Goal: Use online tool/utility: Utilize a website feature to perform a specific function

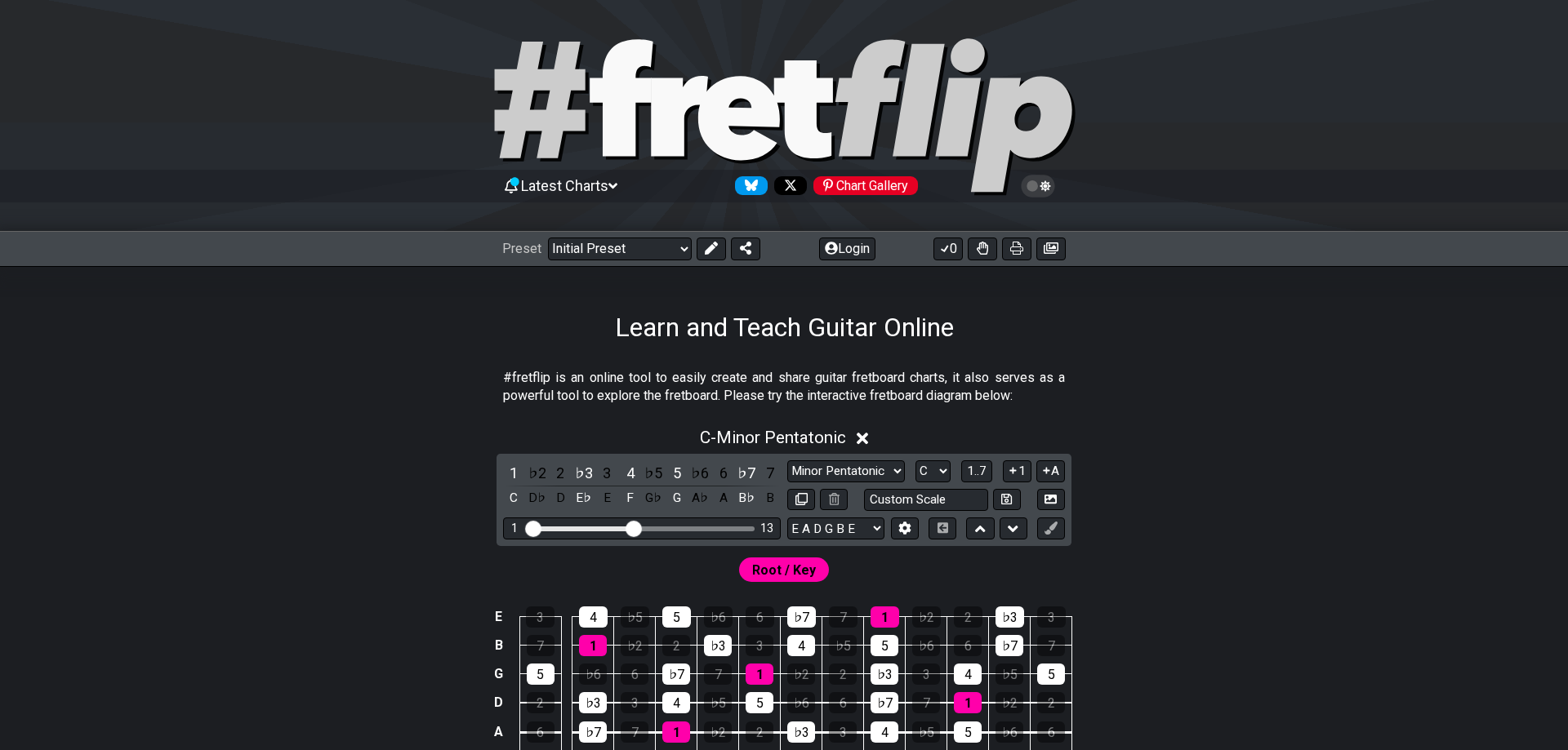
scroll to position [249, 0]
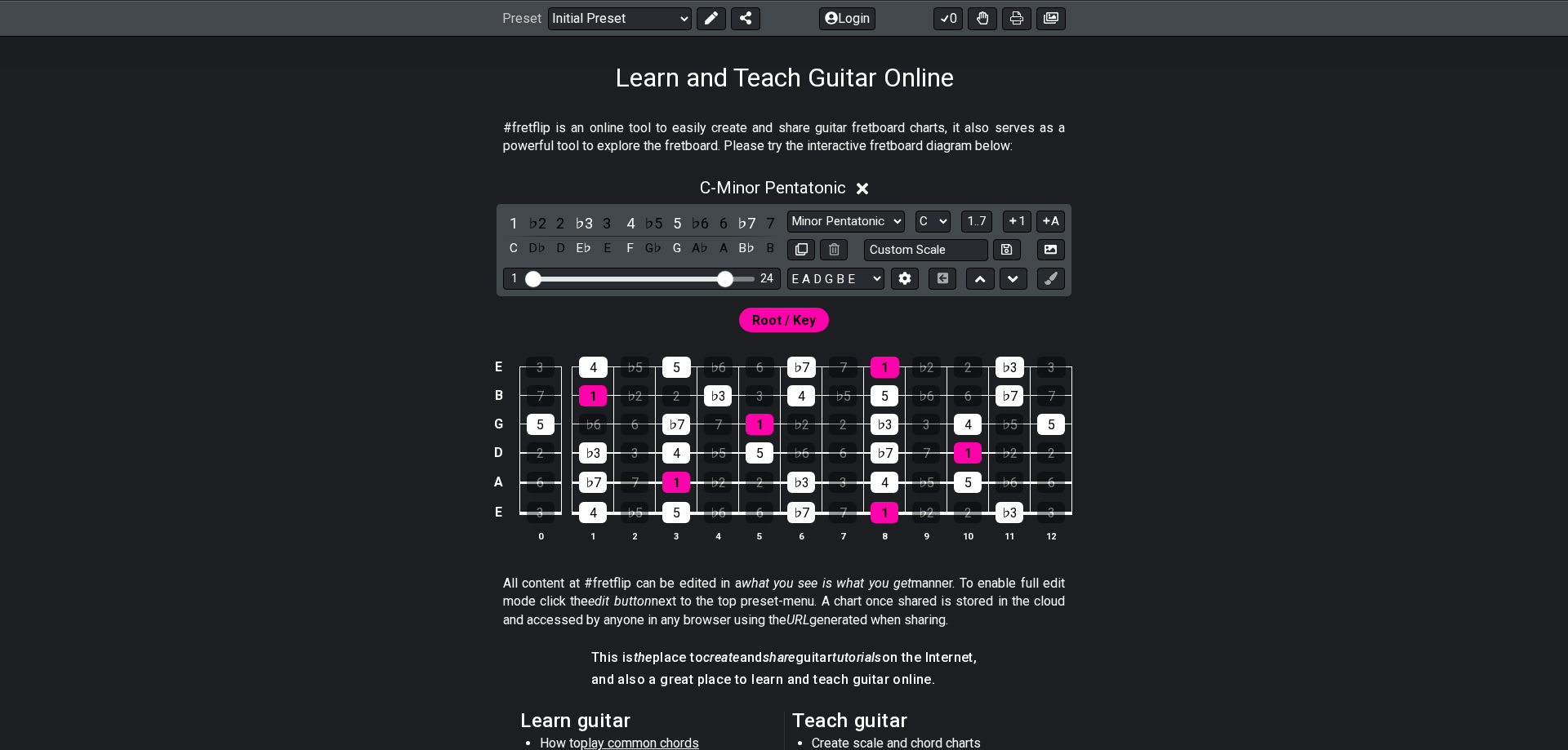
click at [725, 277] on input "Visible fret range" at bounding box center [641, 277] width 231 height 0
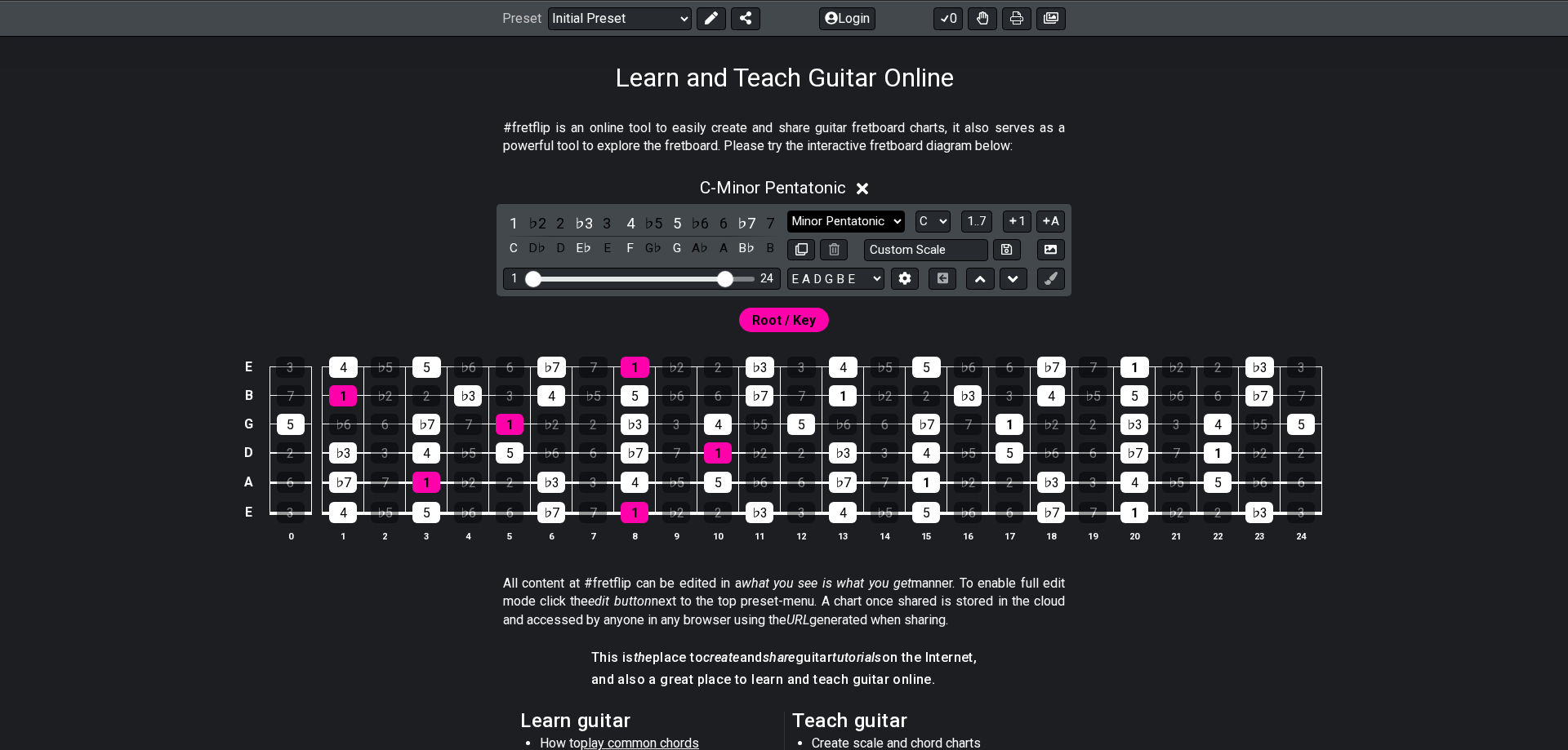
click at [787, 211] on select "Minor Pentatonic Click to edit Minor Pentatonic Major Pentatonic Minor Blues Ma…" at bounding box center [846, 222] width 118 height 22
click option "Major / [PERSON_NAME]" at bounding box center [0, 0] width 0 height 0
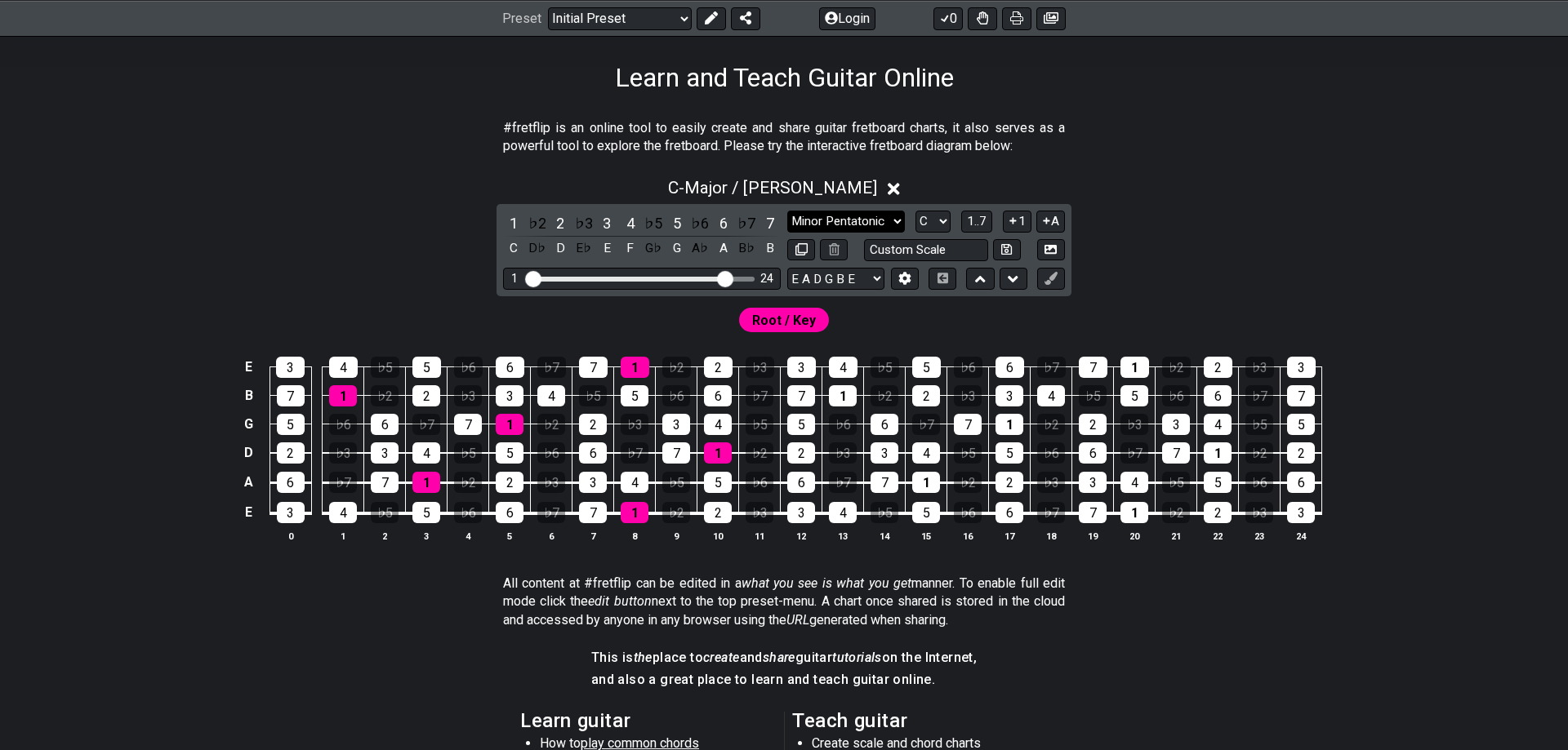
click at [787, 211] on select "Minor Pentatonic Click to edit Minor Pentatonic Major Pentatonic Minor Blues Ma…" at bounding box center [846, 222] width 118 height 22
click option "Lydian" at bounding box center [0, 0] width 0 height 0
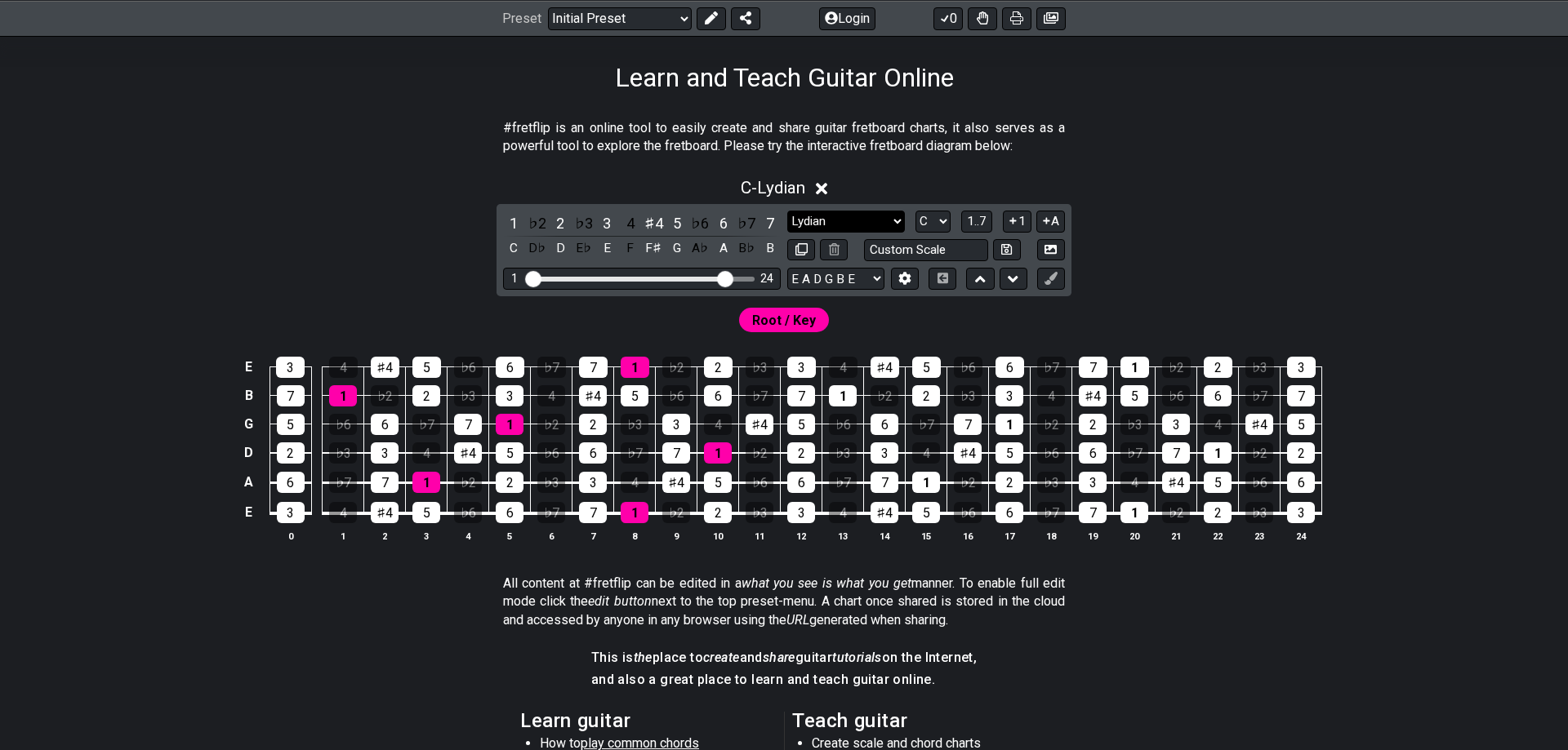
click at [787, 211] on select "Minor Pentatonic Click to edit Minor Pentatonic Major Pentatonic Minor Blues Ma…" at bounding box center [846, 222] width 118 height 22
click option "Major / [PERSON_NAME]" at bounding box center [0, 0] width 0 height 0
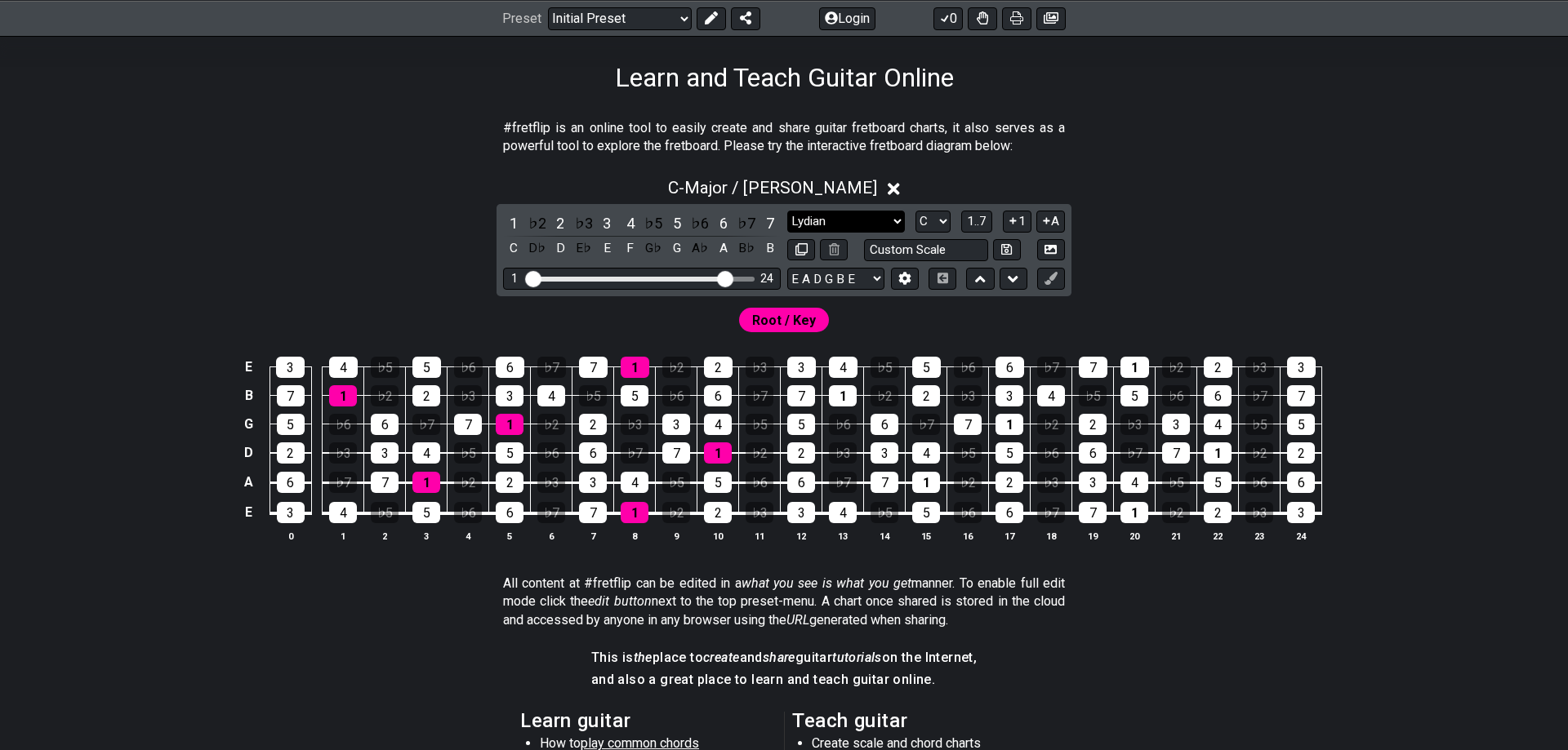
click at [787, 211] on select "Minor Pentatonic Click to edit Minor Pentatonic Major Pentatonic Minor Blues Ma…" at bounding box center [846, 222] width 118 height 22
click option "Lydian" at bounding box center [0, 0] width 0 height 0
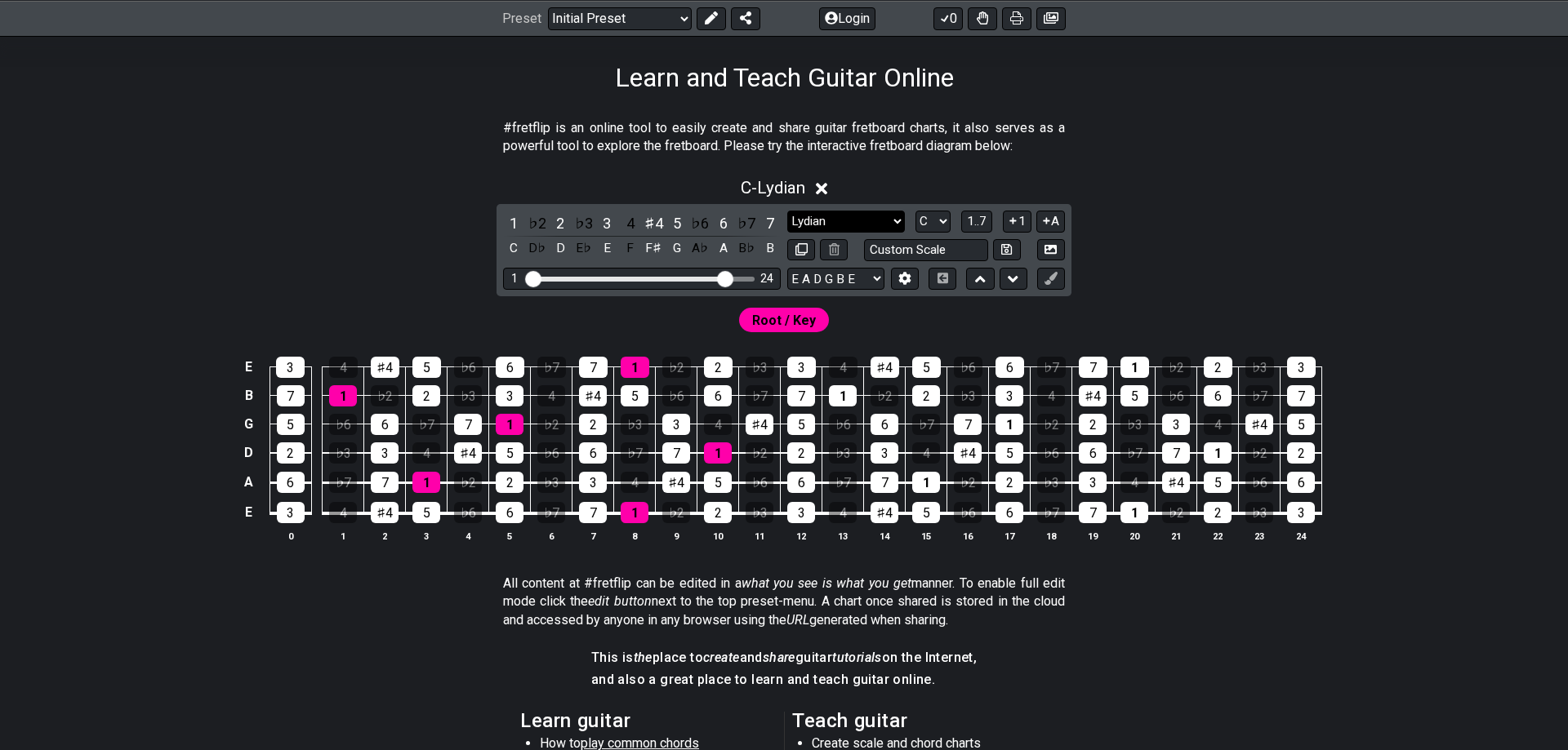
click at [787, 211] on select "Minor Pentatonic Click to edit Minor Pentatonic Major Pentatonic Minor Blues Ma…" at bounding box center [846, 222] width 118 height 22
click option "Major / [PERSON_NAME]" at bounding box center [0, 0] width 0 height 0
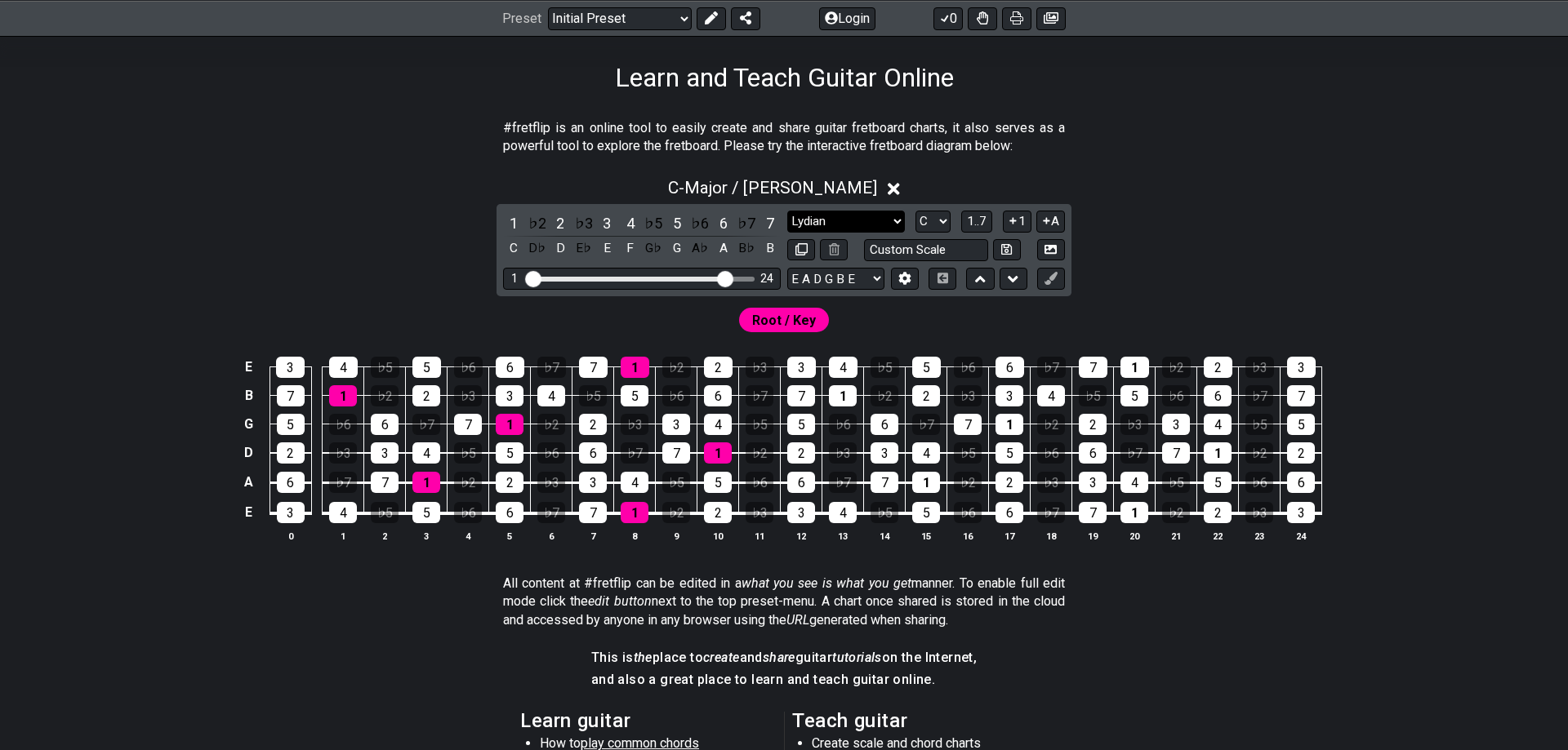
click at [787, 211] on select "Minor Pentatonic Click to edit Minor Pentatonic Major Pentatonic Minor Blues Ma…" at bounding box center [846, 222] width 118 height 22
click option "Lydian" at bounding box center [0, 0] width 0 height 0
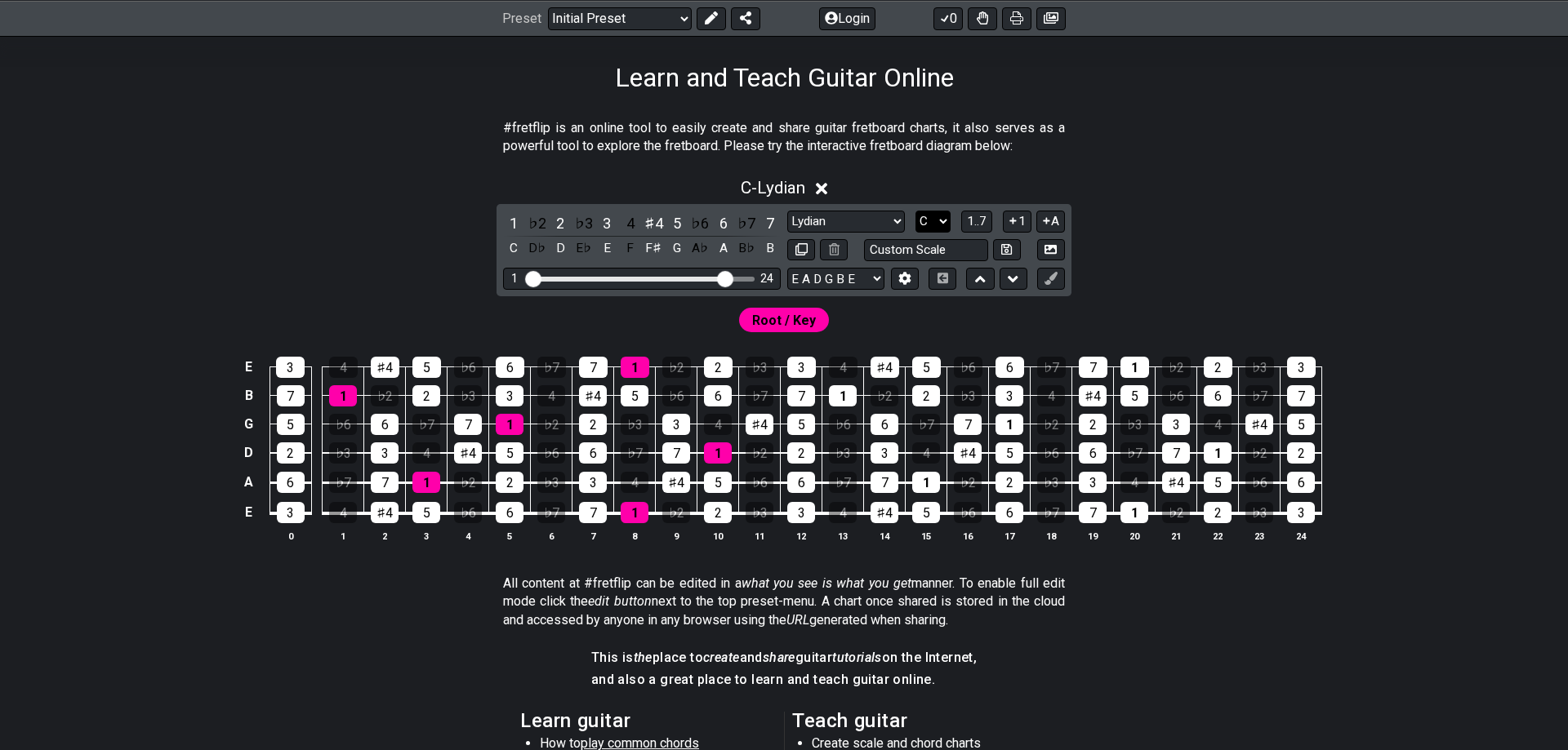
click at [915, 211] on select "A♭ A A♯ B♭ B C C♯ D♭ D D♯ E♭ E F F♯ G♭ G G♯" at bounding box center [932, 222] width 35 height 22
click at [787, 211] on select "Minor Pentatonic Click to edit Minor Pentatonic Major Pentatonic Minor Blues Ma…" at bounding box center [846, 222] width 118 height 22
select select "Major / [PERSON_NAME]"
click option "Major / [PERSON_NAME]" at bounding box center [0, 0] width 0 height 0
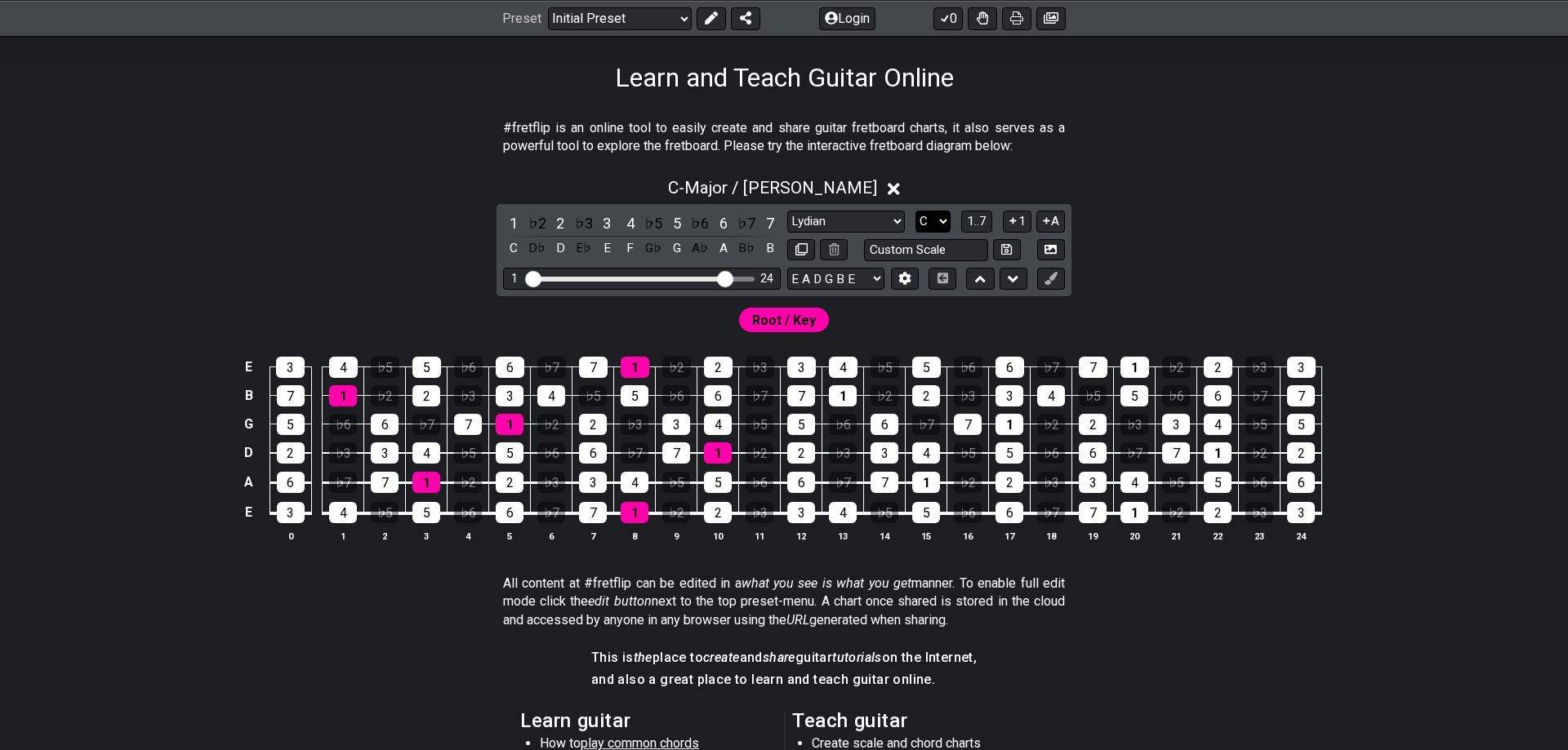
click at [915, 211] on select "A♭ A A♯ B♭ B C C♯ D♭ D D♯ E♭ E F F♯ G♭ G G♯" at bounding box center [932, 222] width 35 height 22
click option "C♯" at bounding box center [0, 0] width 0 height 0
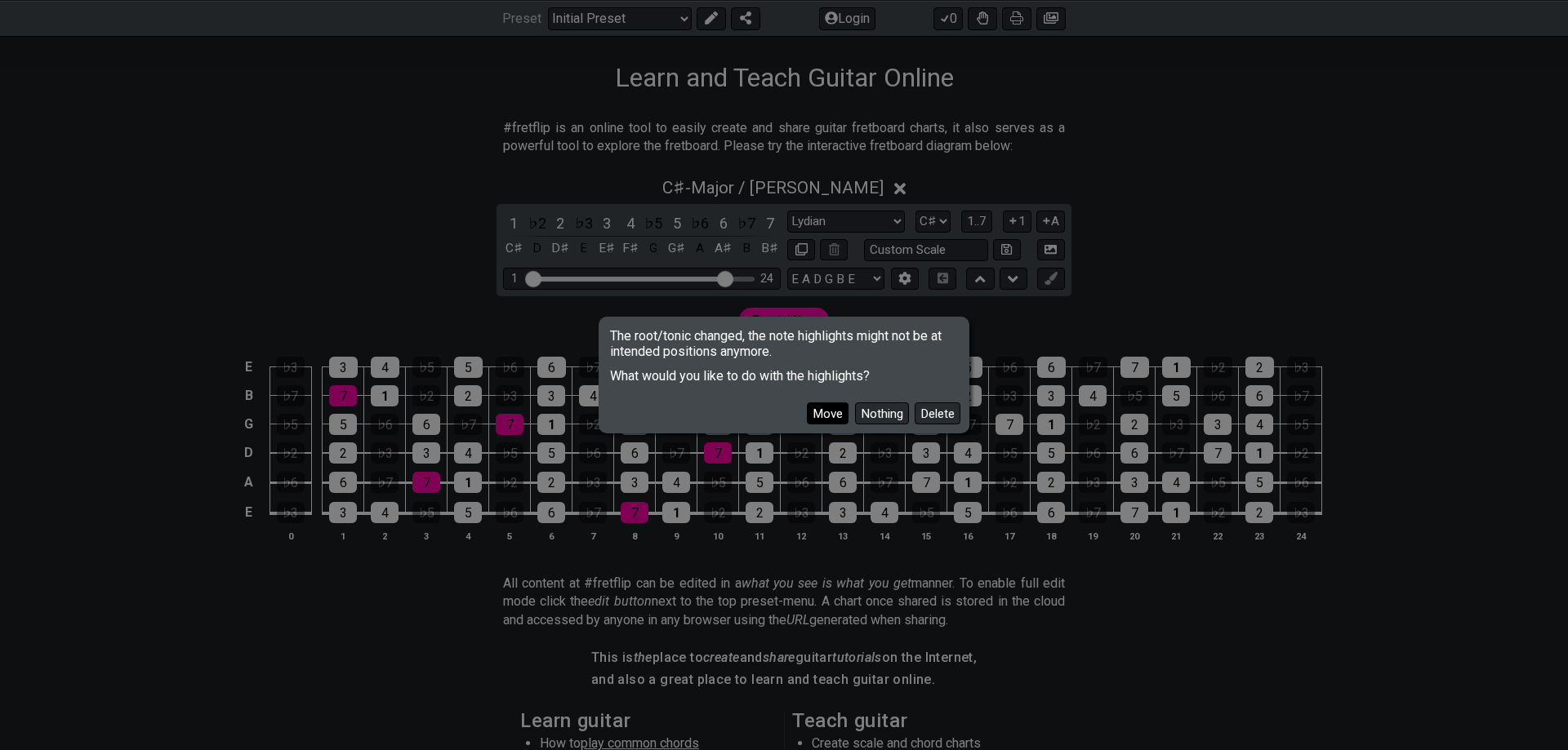
click at [829, 412] on button "Move" at bounding box center [827, 413] width 42 height 22
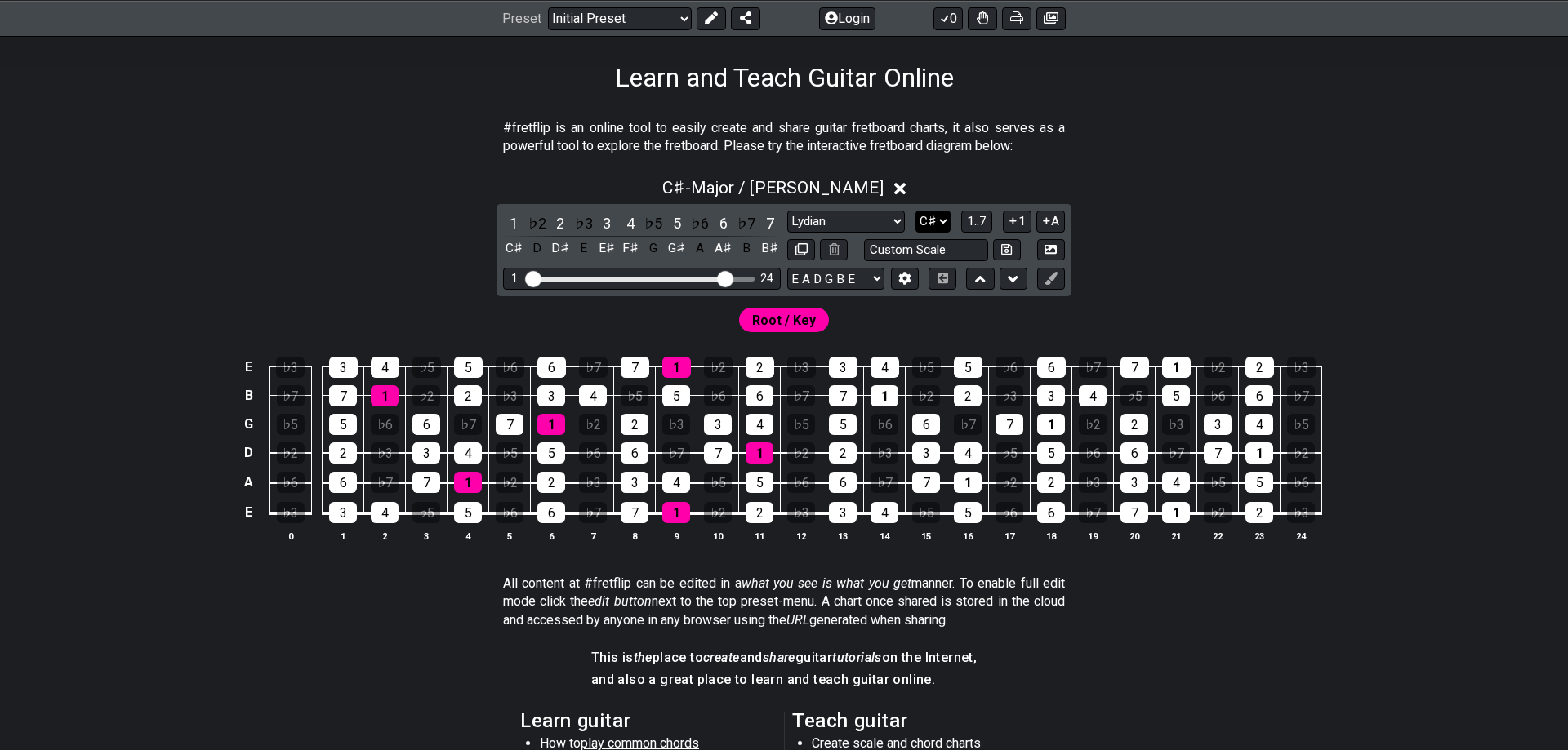
click at [915, 211] on select "A♭ A A♯ B♭ B C C♯ D♭ D D♯ E♭ E F F♯ G♭ G G♯" at bounding box center [932, 222] width 35 height 22
select select "C"
click option "C" at bounding box center [0, 0] width 0 height 0
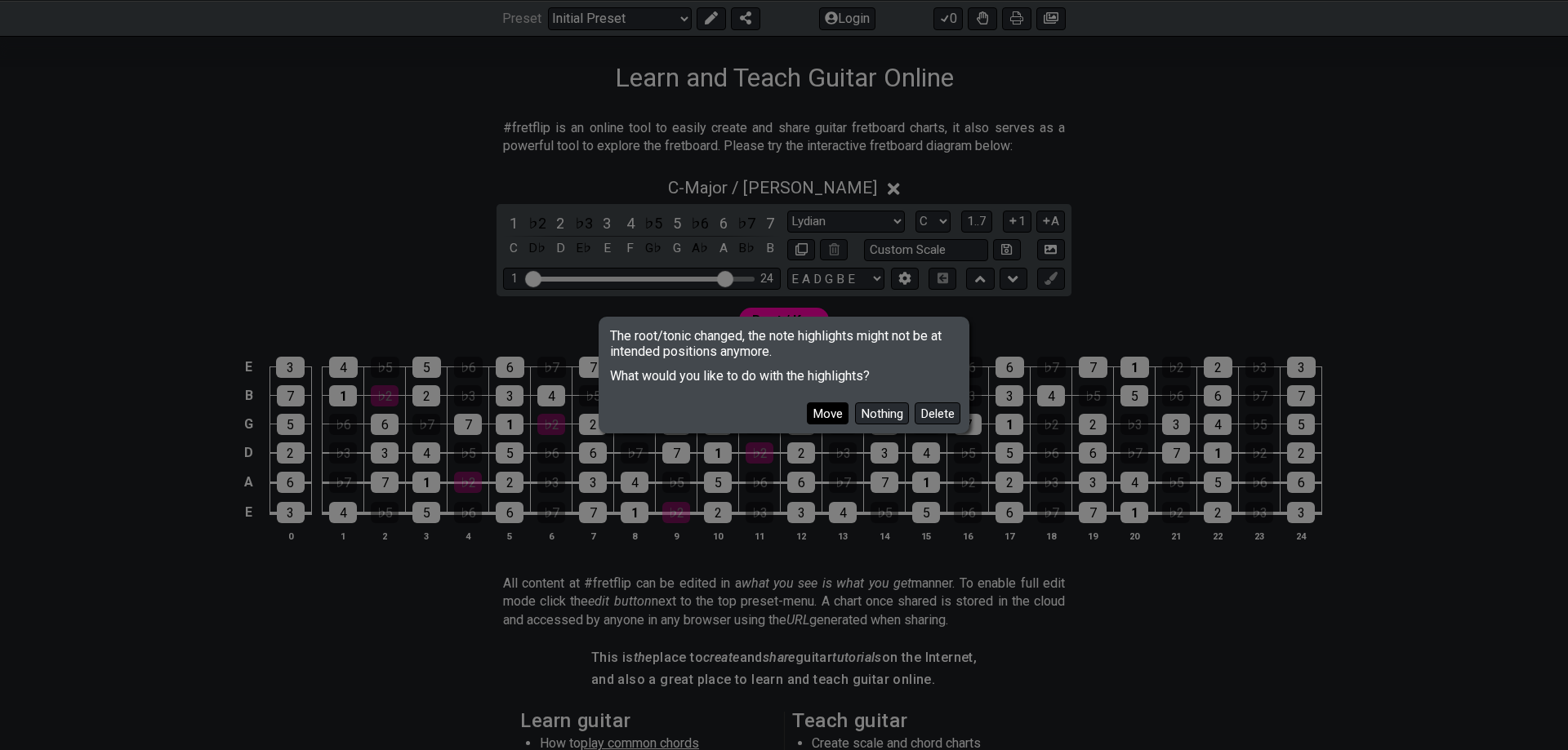
click at [835, 411] on button "Move" at bounding box center [827, 413] width 42 height 22
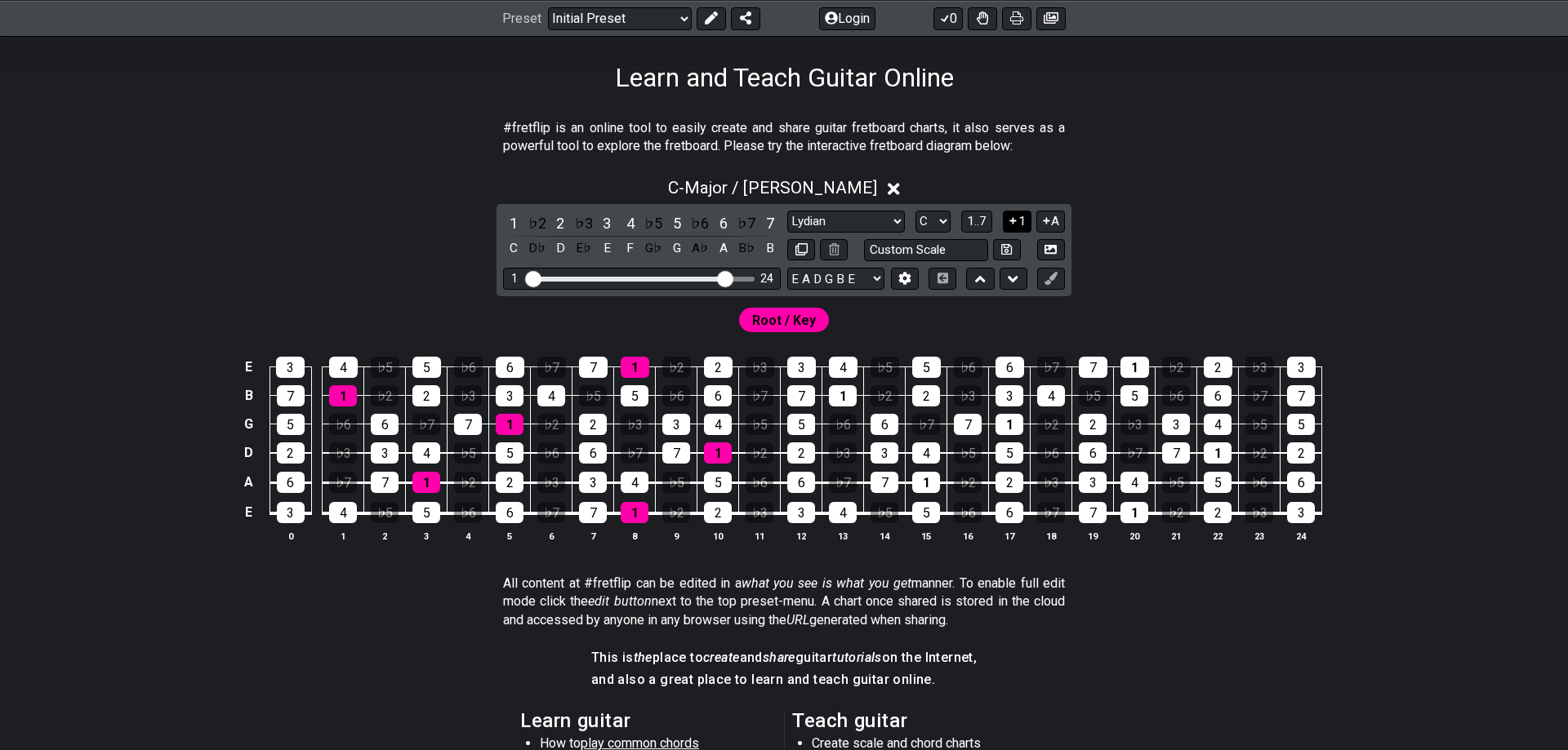
click at [1010, 224] on icon at bounding box center [1013, 221] width 16 height 12
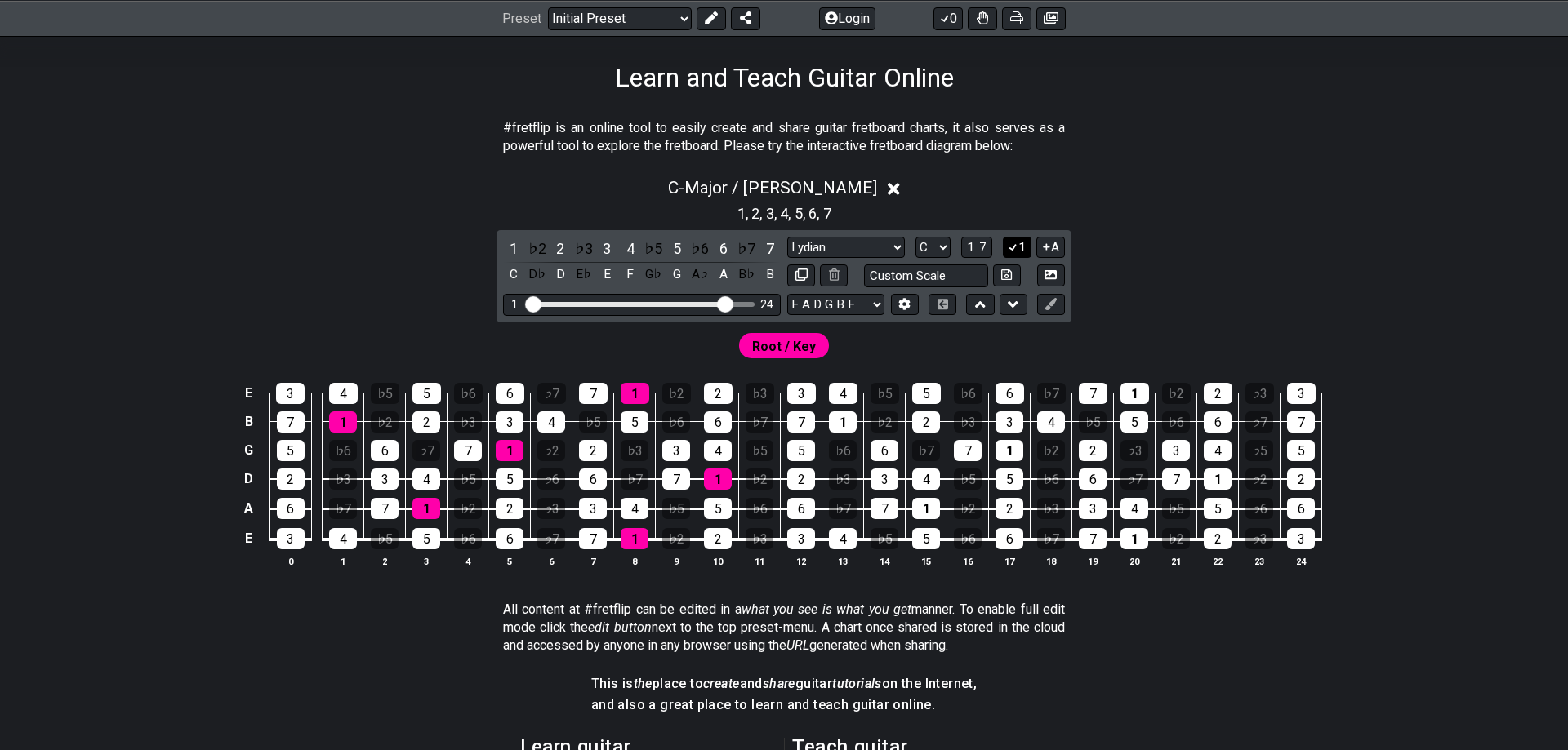
click at [1019, 239] on button "1" at bounding box center [1017, 247] width 28 height 22
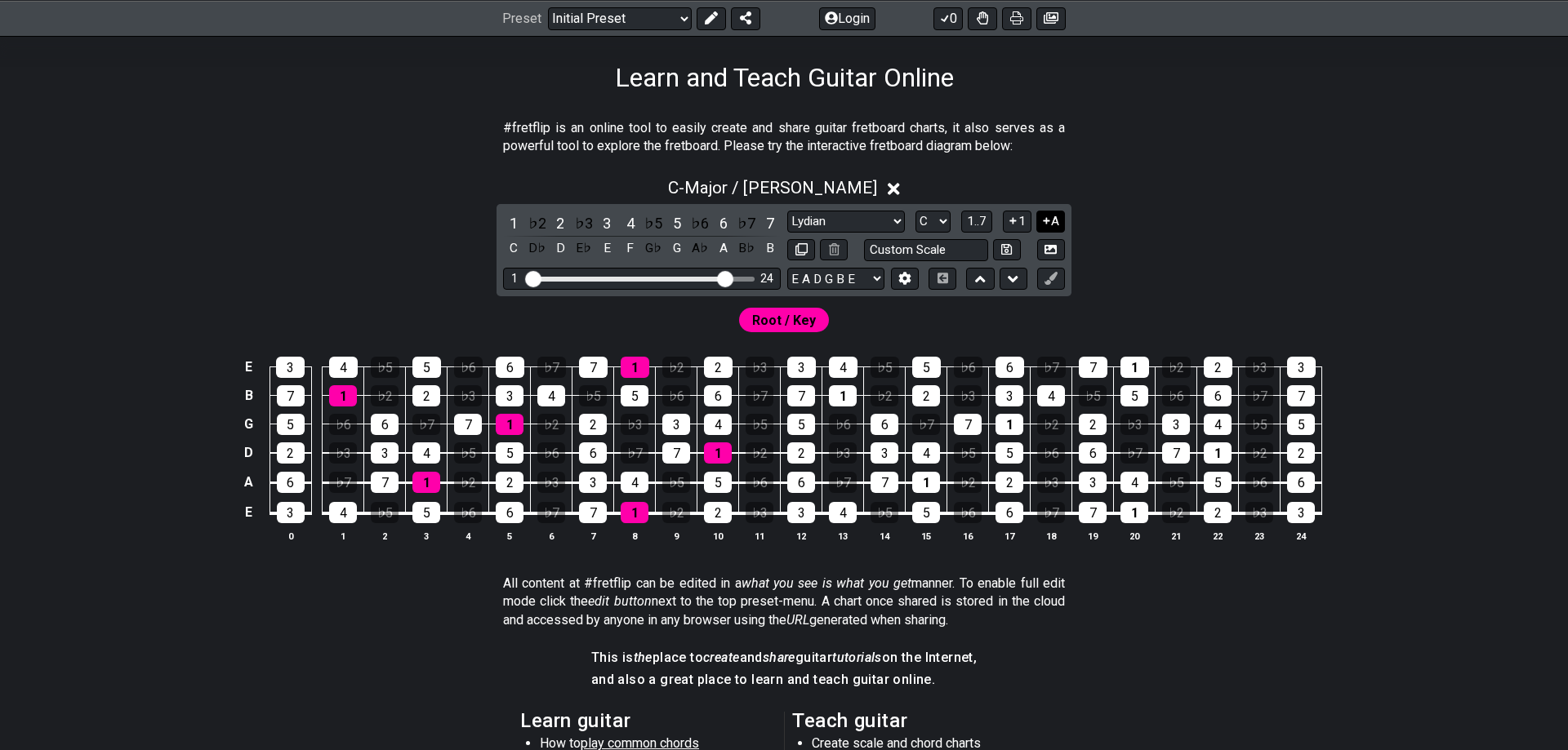
click at [1044, 216] on icon at bounding box center [1046, 221] width 16 height 12
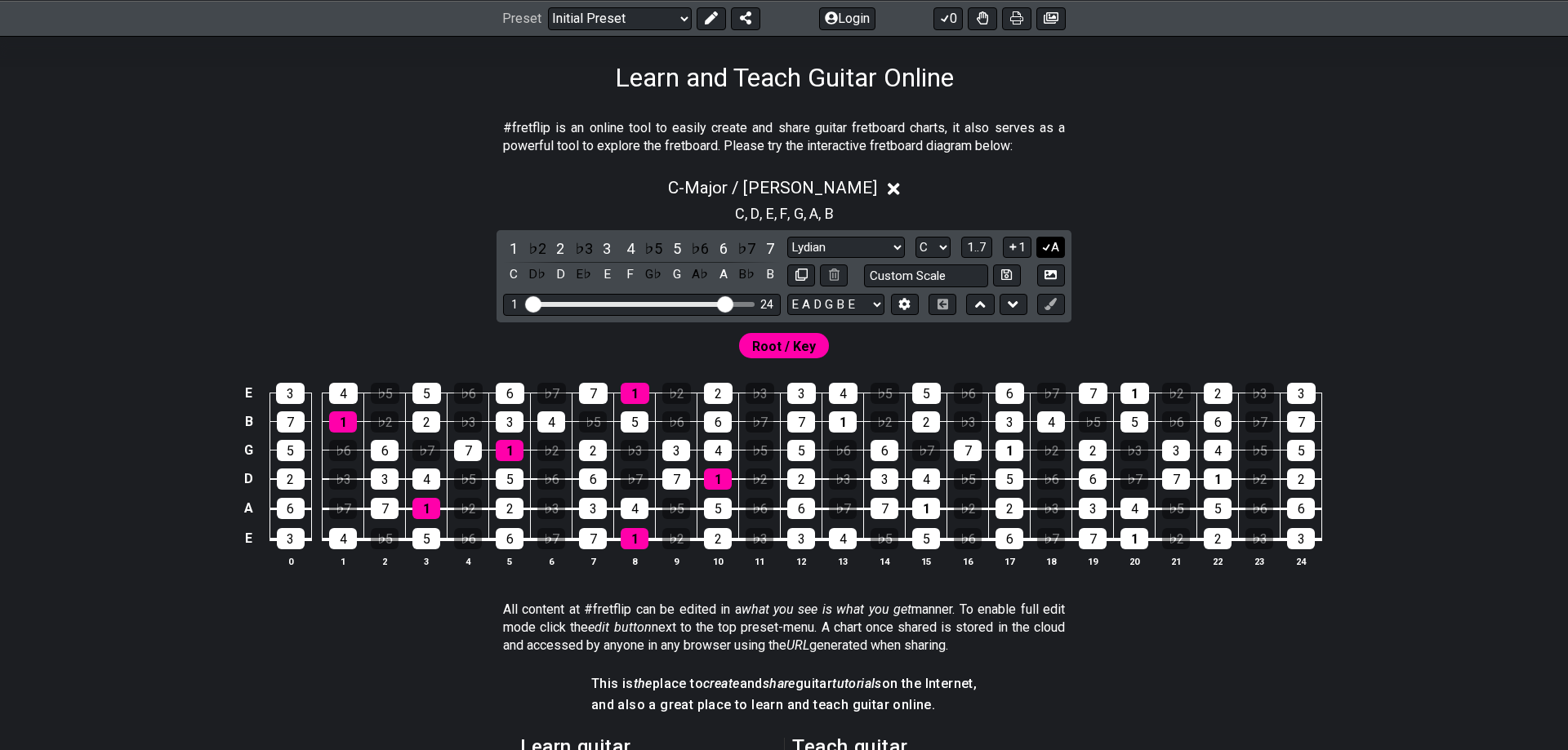
click at [1060, 251] on button "A" at bounding box center [1050, 247] width 29 height 22
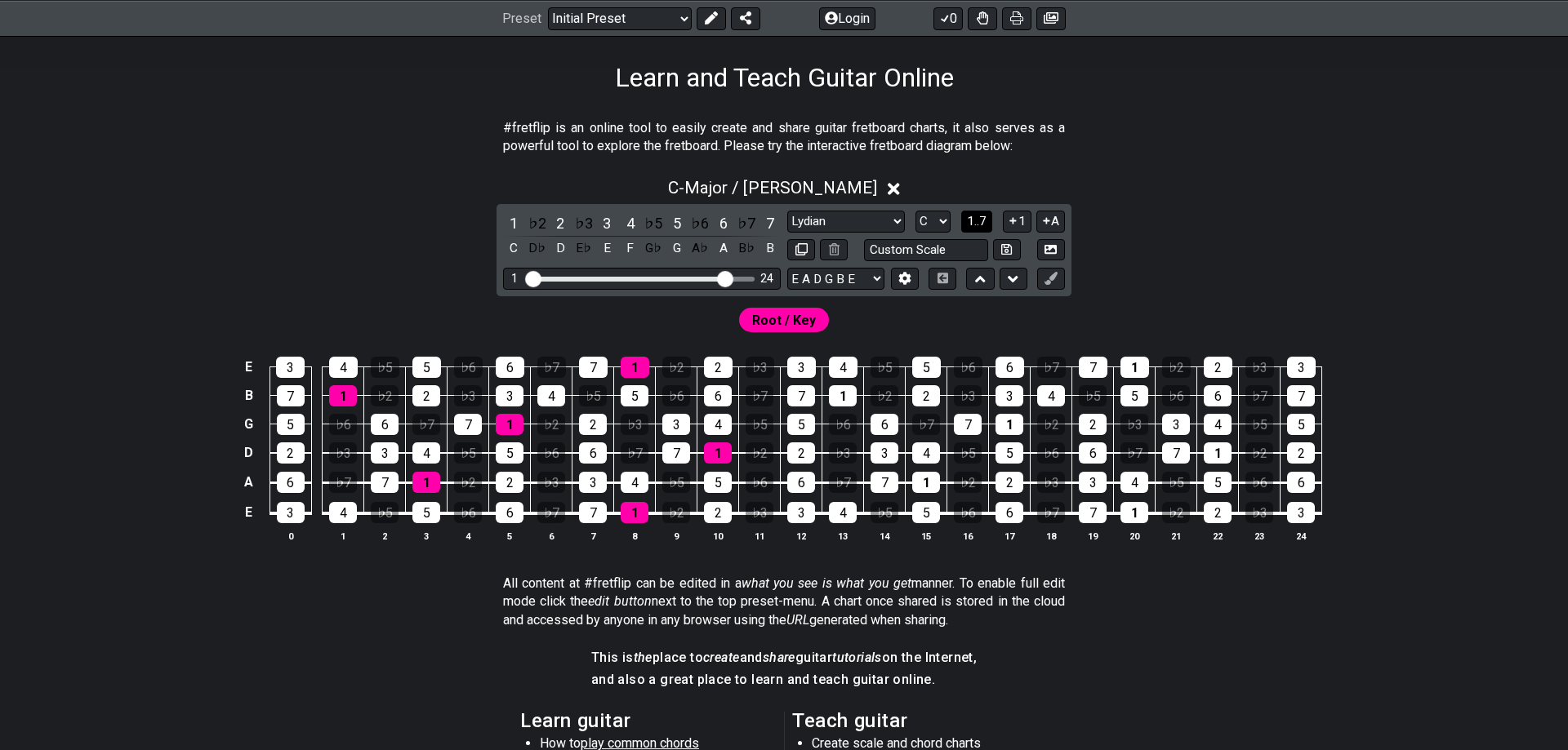
click at [977, 213] on button "1..7" at bounding box center [977, 222] width 31 height 22
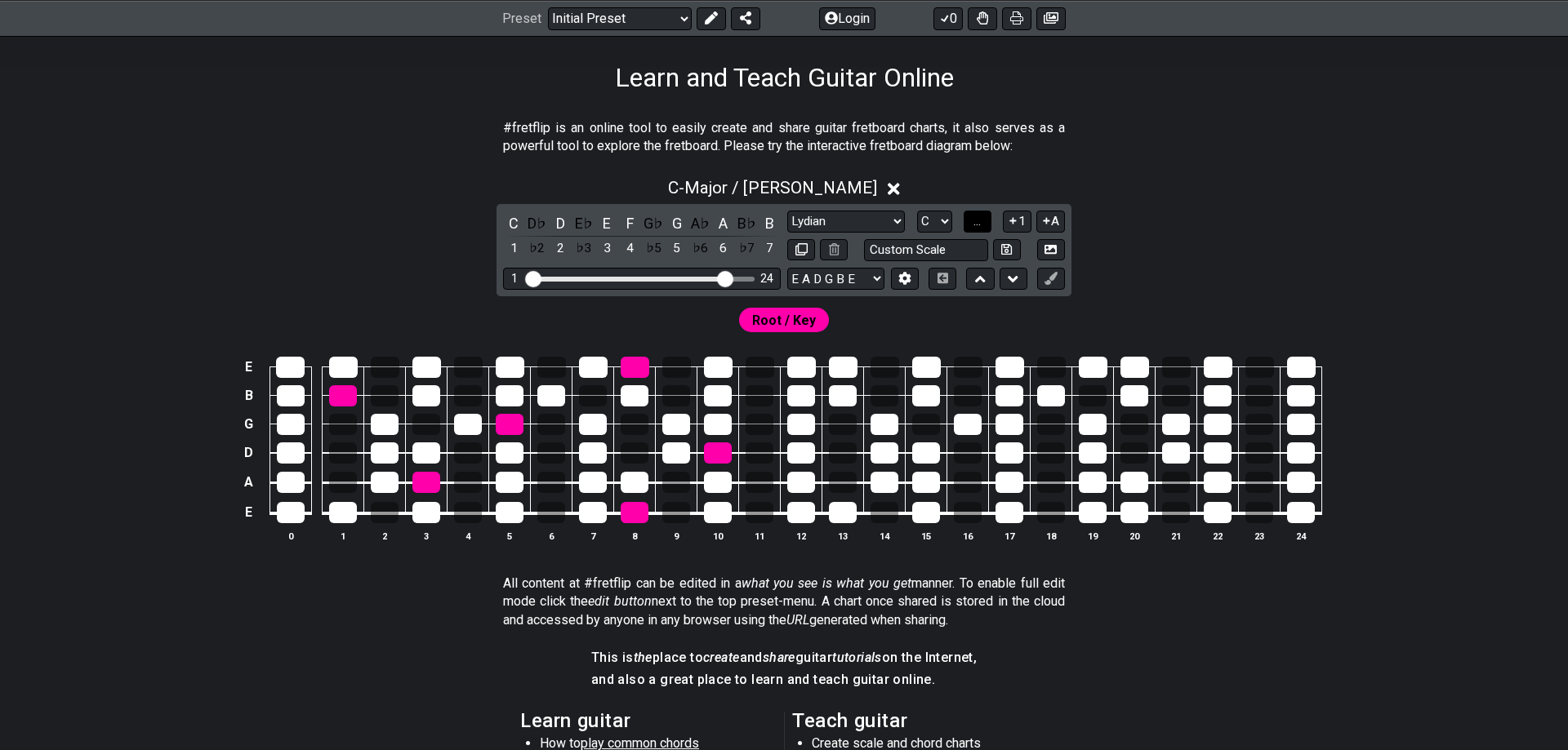
click at [977, 214] on button "..." at bounding box center [977, 222] width 28 height 22
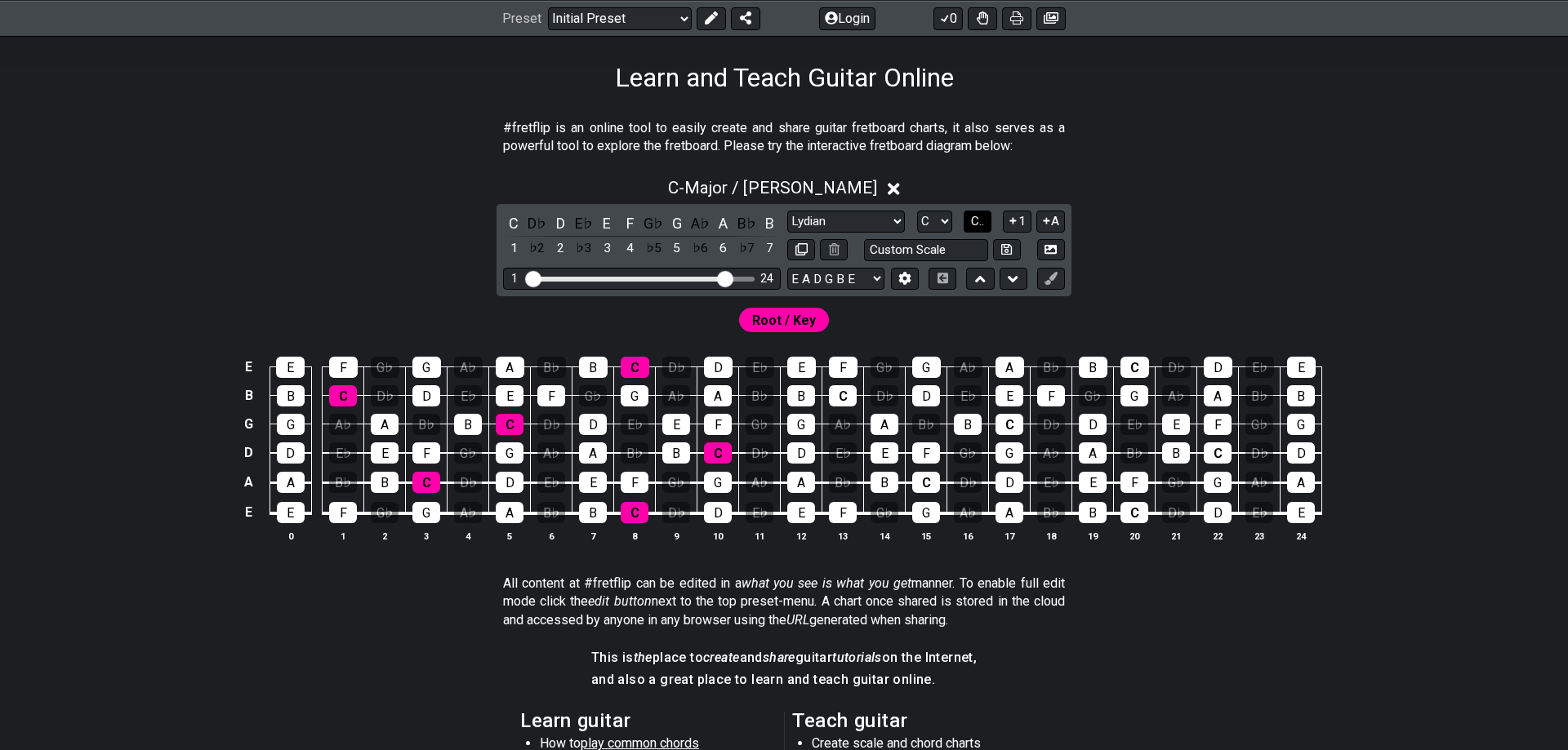
click at [968, 213] on button "C.." at bounding box center [977, 222] width 28 height 22
click at [968, 213] on button "1..7" at bounding box center [977, 222] width 31 height 22
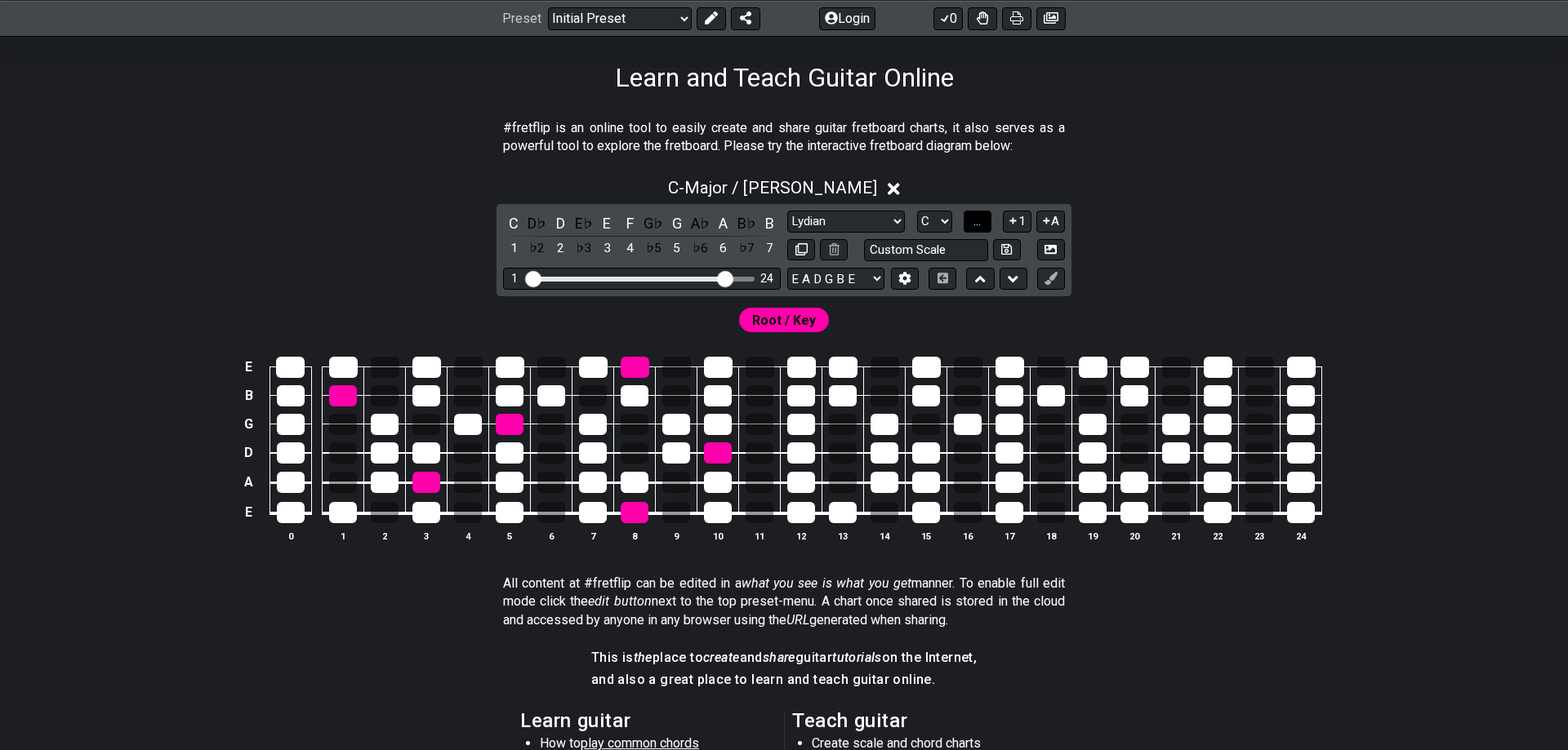
click at [968, 213] on button "..." at bounding box center [977, 222] width 28 height 22
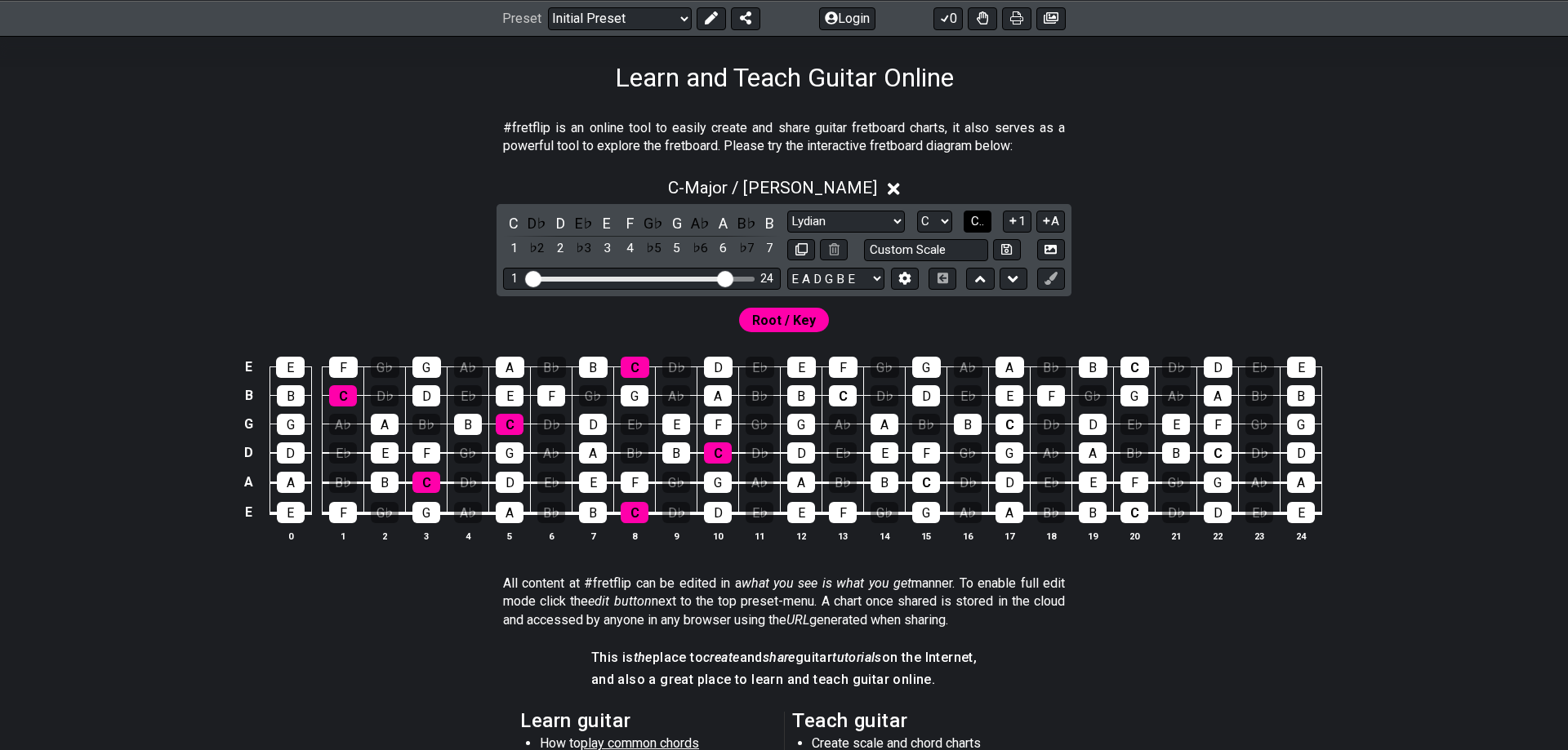
click at [968, 213] on button "C.." at bounding box center [977, 222] width 28 height 22
click at [968, 213] on button "1..7" at bounding box center [977, 222] width 31 height 22
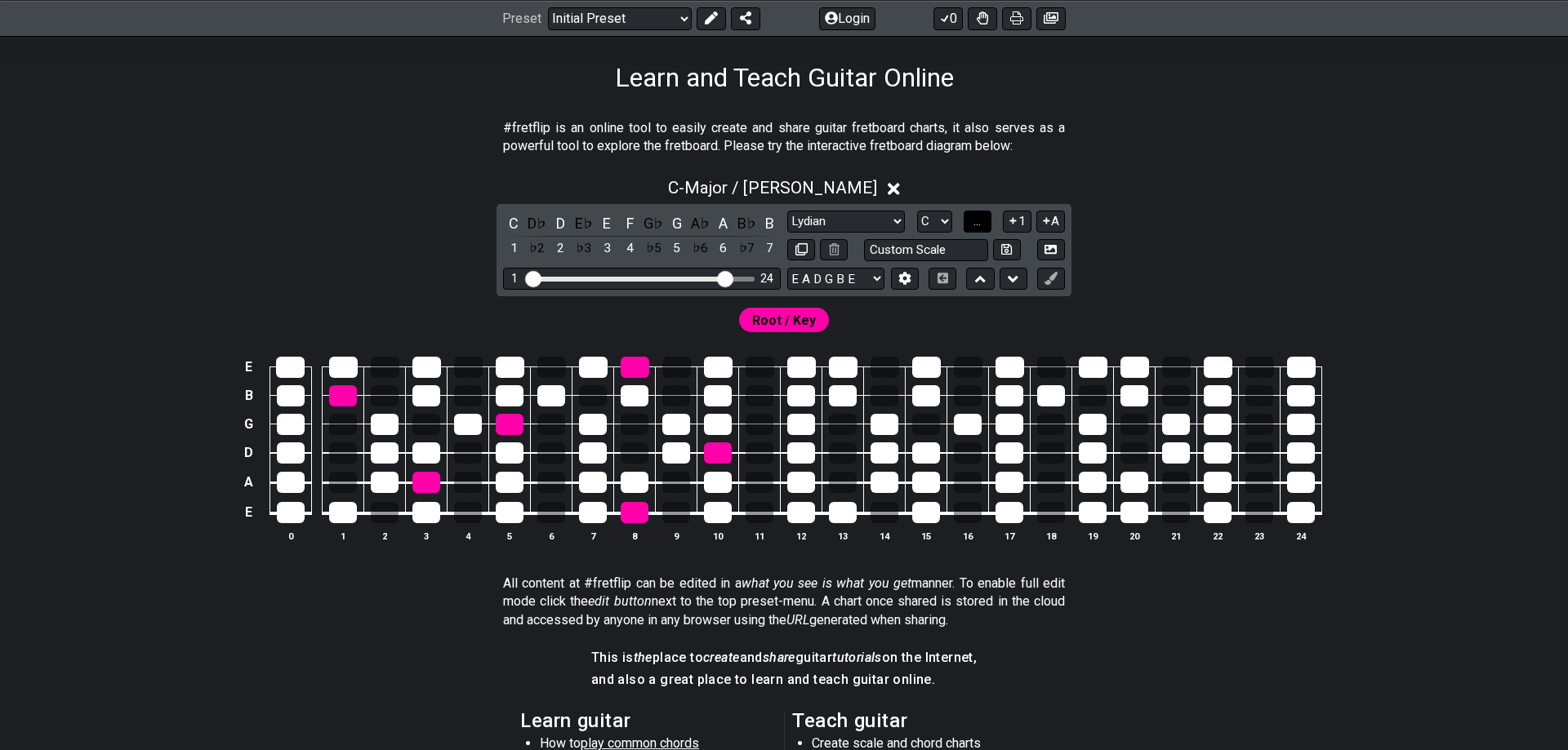
click at [968, 213] on button "..." at bounding box center [977, 222] width 28 height 22
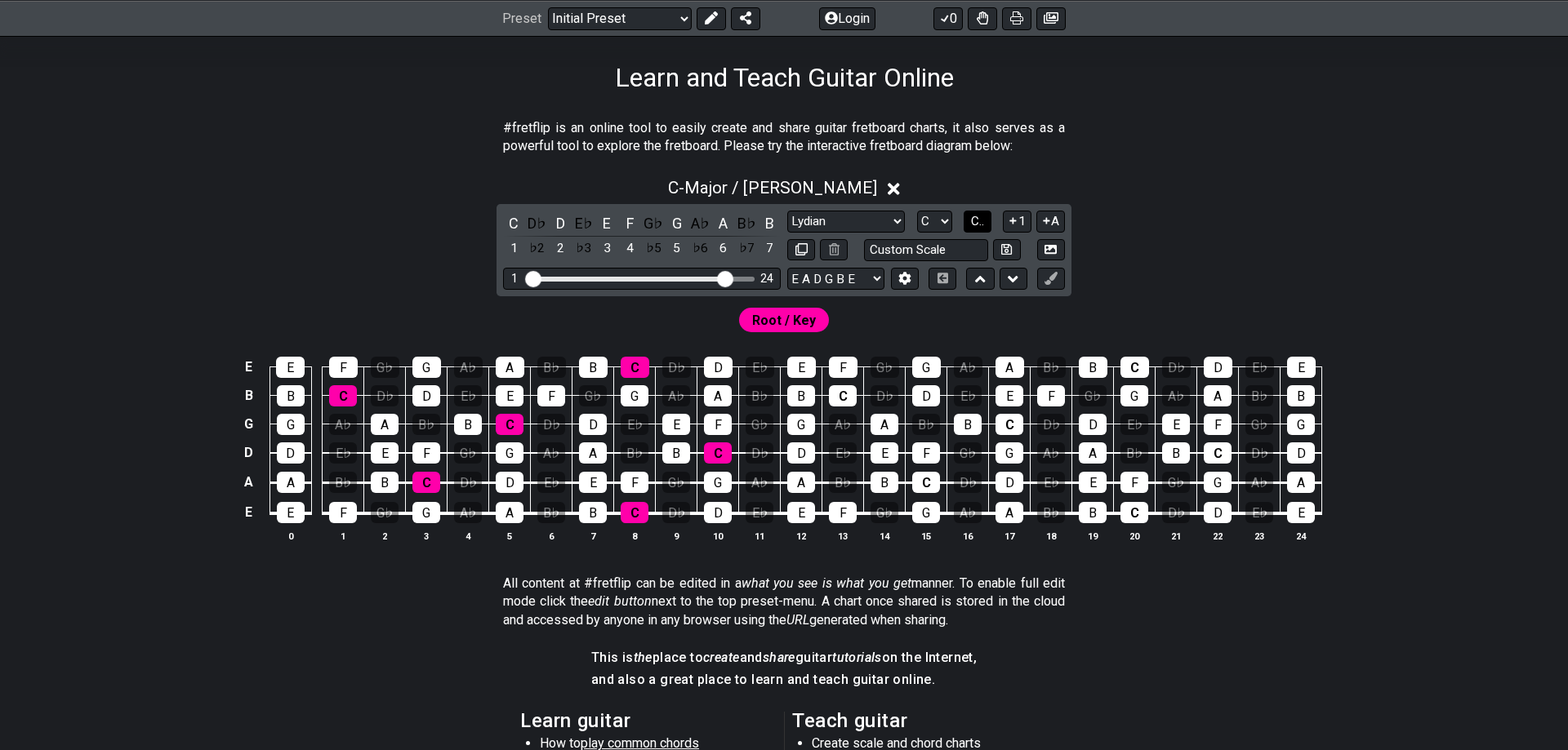
click at [968, 215] on button "C.." at bounding box center [977, 222] width 28 height 22
click at [968, 218] on button "1..7" at bounding box center [977, 222] width 31 height 22
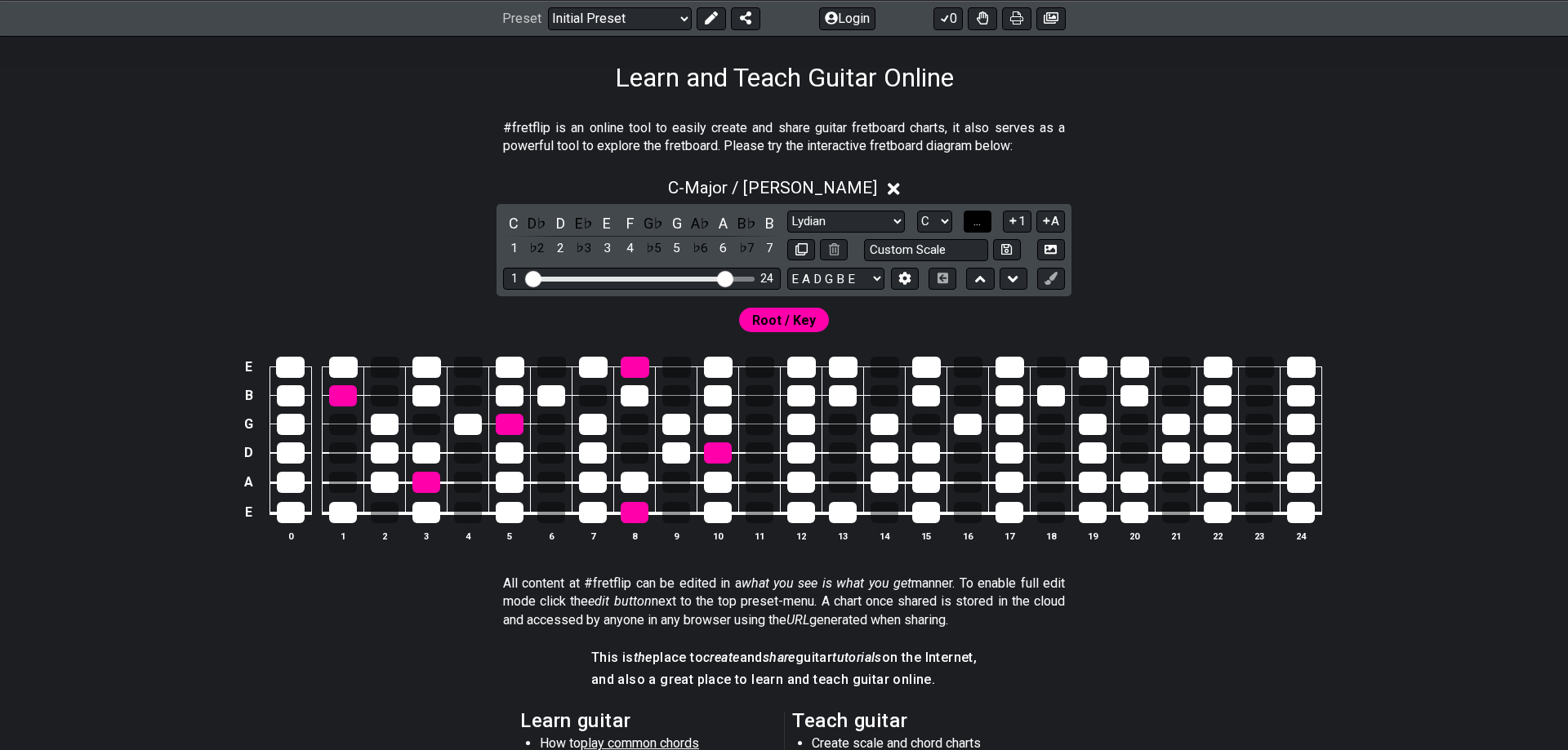
click at [975, 221] on span "..." at bounding box center [977, 222] width 7 height 15
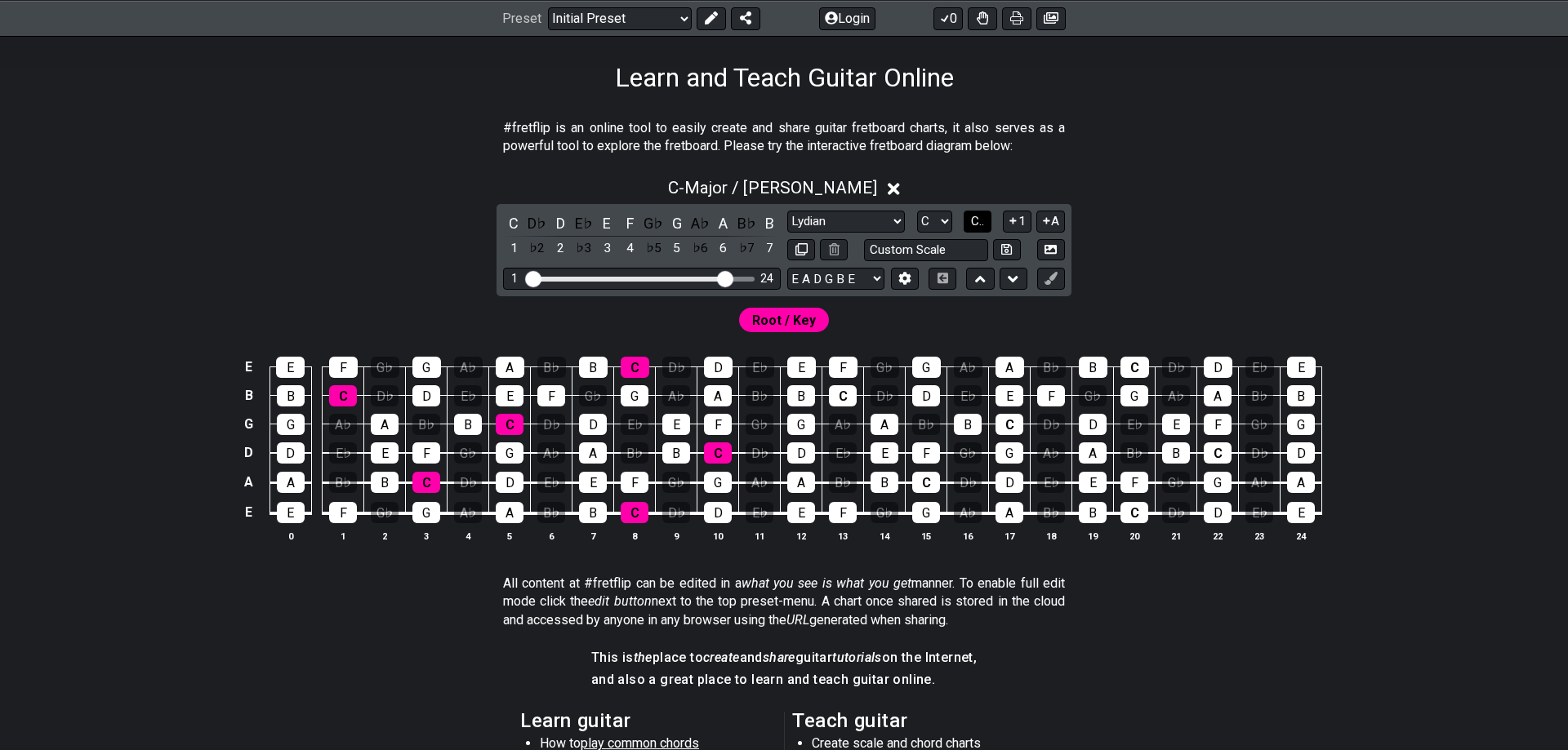
click at [978, 222] on span "C.." at bounding box center [977, 222] width 13 height 15
click at [978, 222] on span "1..7" at bounding box center [977, 222] width 20 height 15
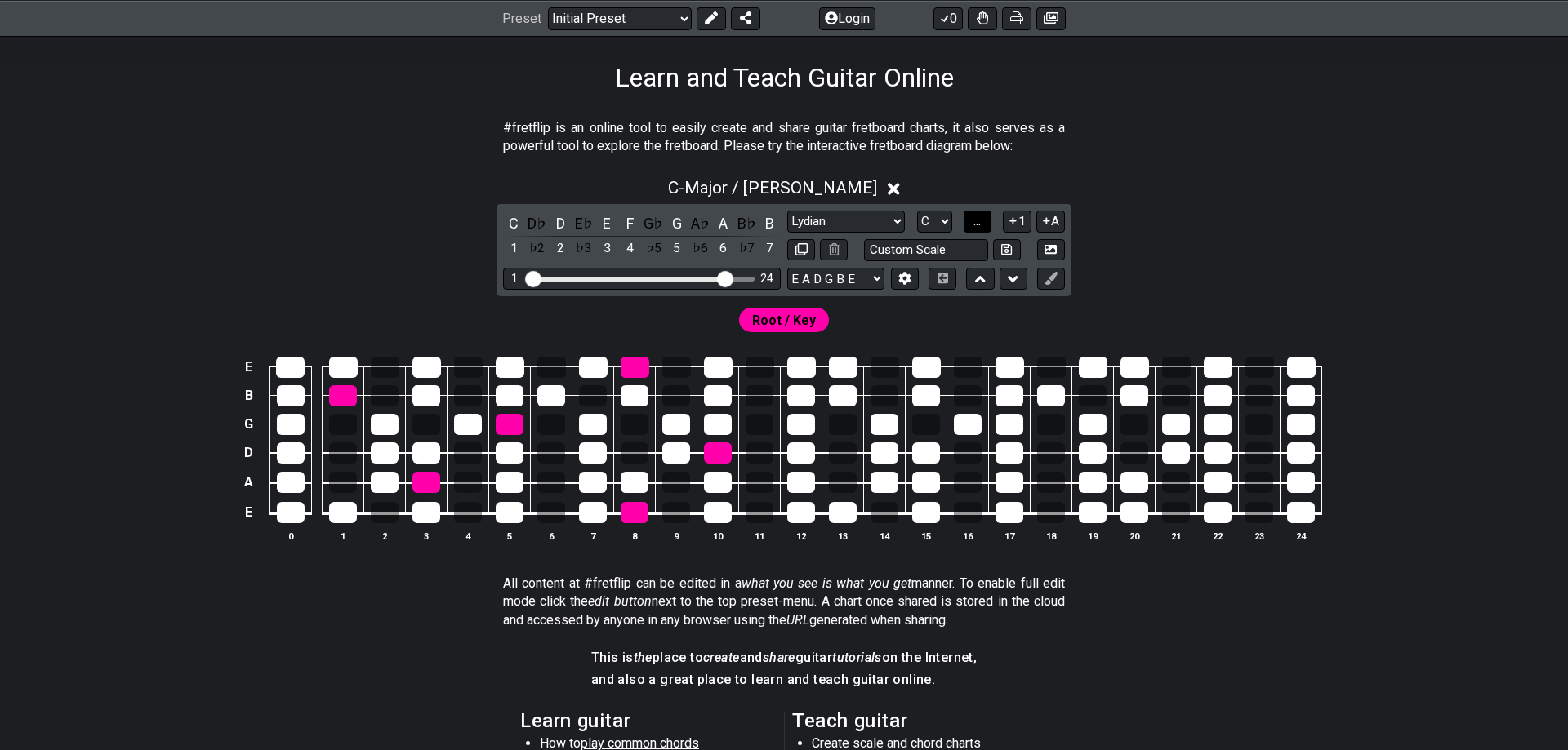
click at [978, 222] on span "..." at bounding box center [977, 222] width 7 height 15
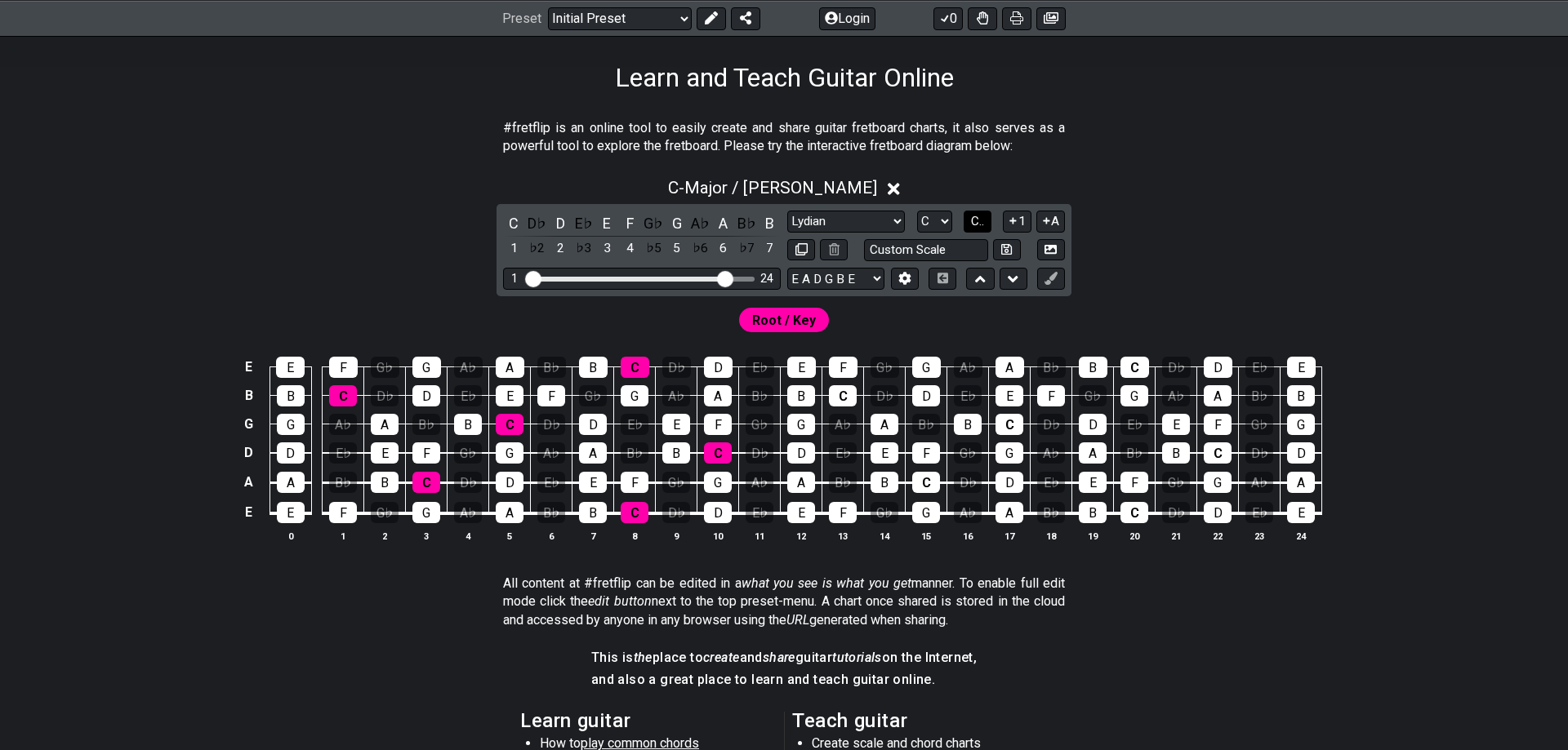
click at [978, 222] on span "C.." at bounding box center [977, 222] width 13 height 15
click at [978, 222] on span "1..7" at bounding box center [977, 222] width 20 height 15
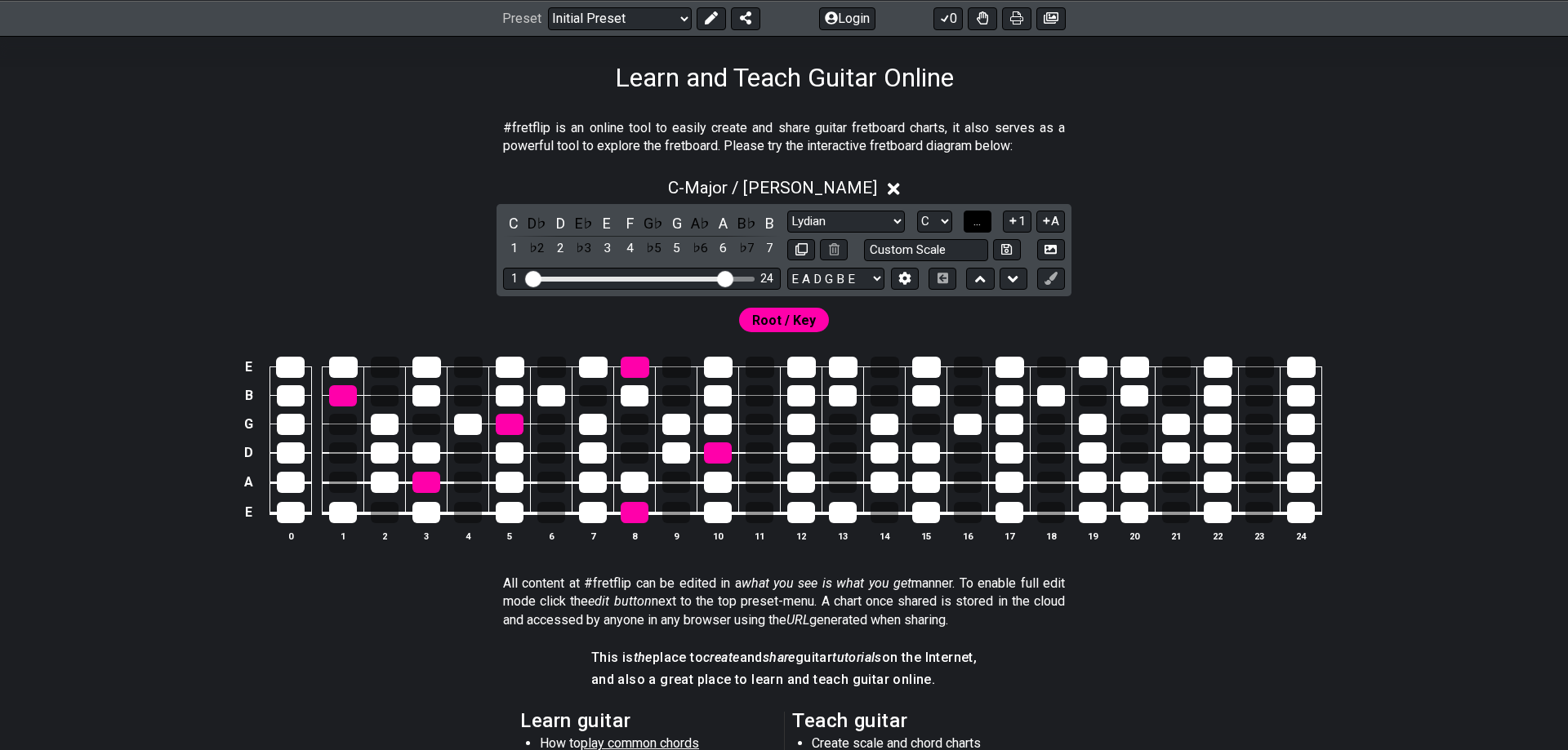
click at [978, 222] on span "..." at bounding box center [977, 222] width 7 height 15
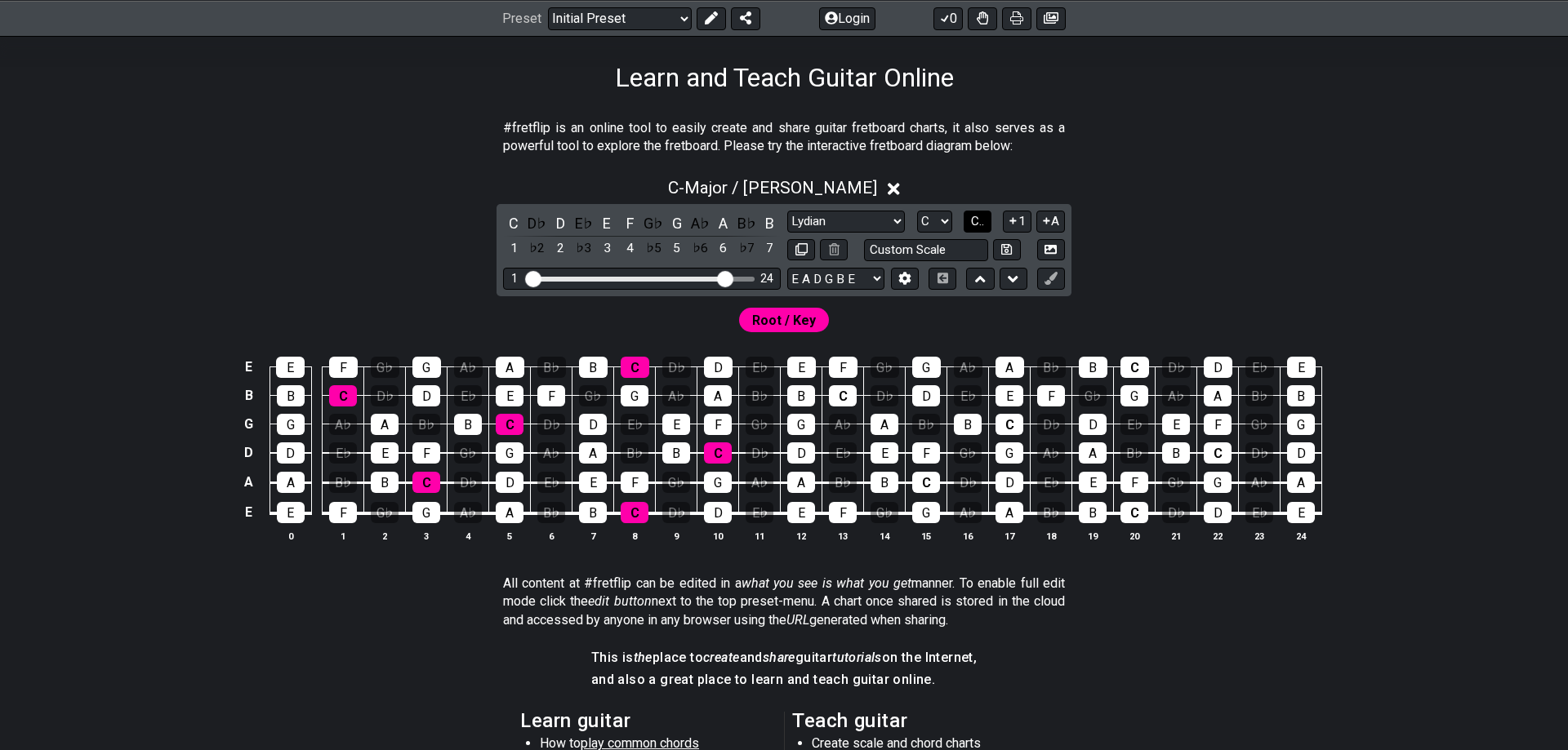
click at [978, 222] on span "C.." at bounding box center [977, 222] width 13 height 15
click at [978, 222] on span "1..7" at bounding box center [977, 222] width 20 height 15
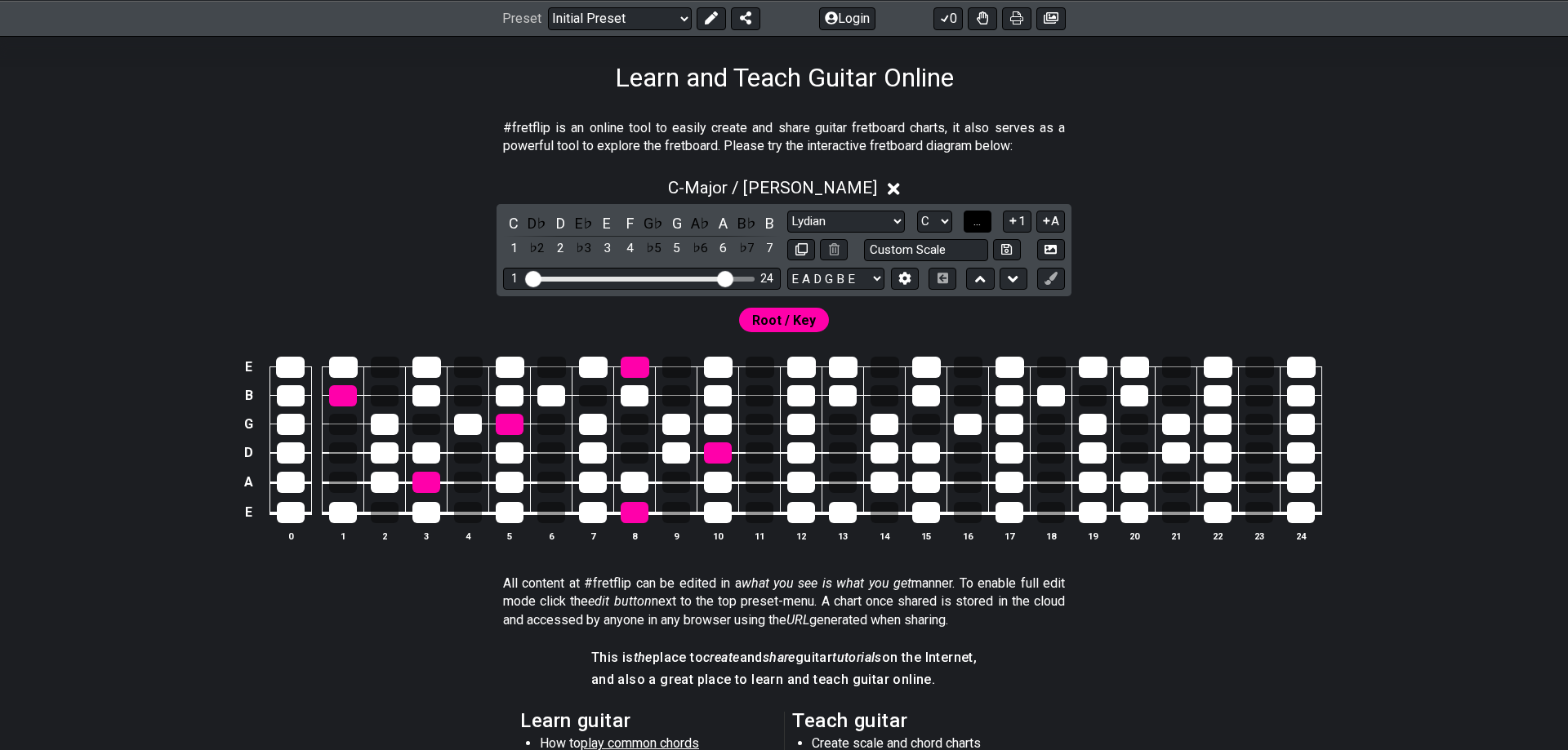
click at [978, 222] on span "..." at bounding box center [977, 222] width 7 height 15
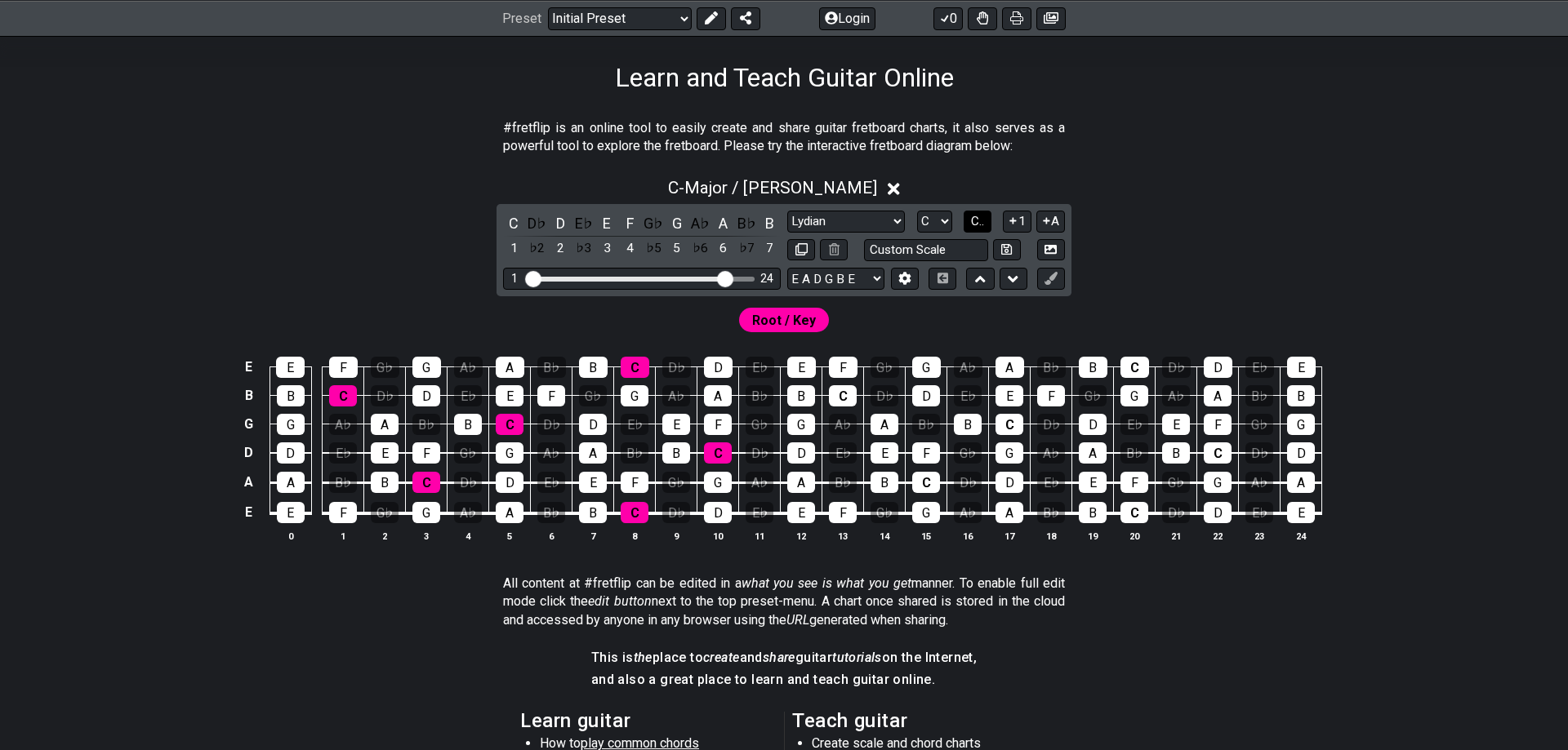
click at [978, 222] on span "C.." at bounding box center [977, 222] width 13 height 15
click at [978, 222] on span "1..7" at bounding box center [977, 222] width 20 height 15
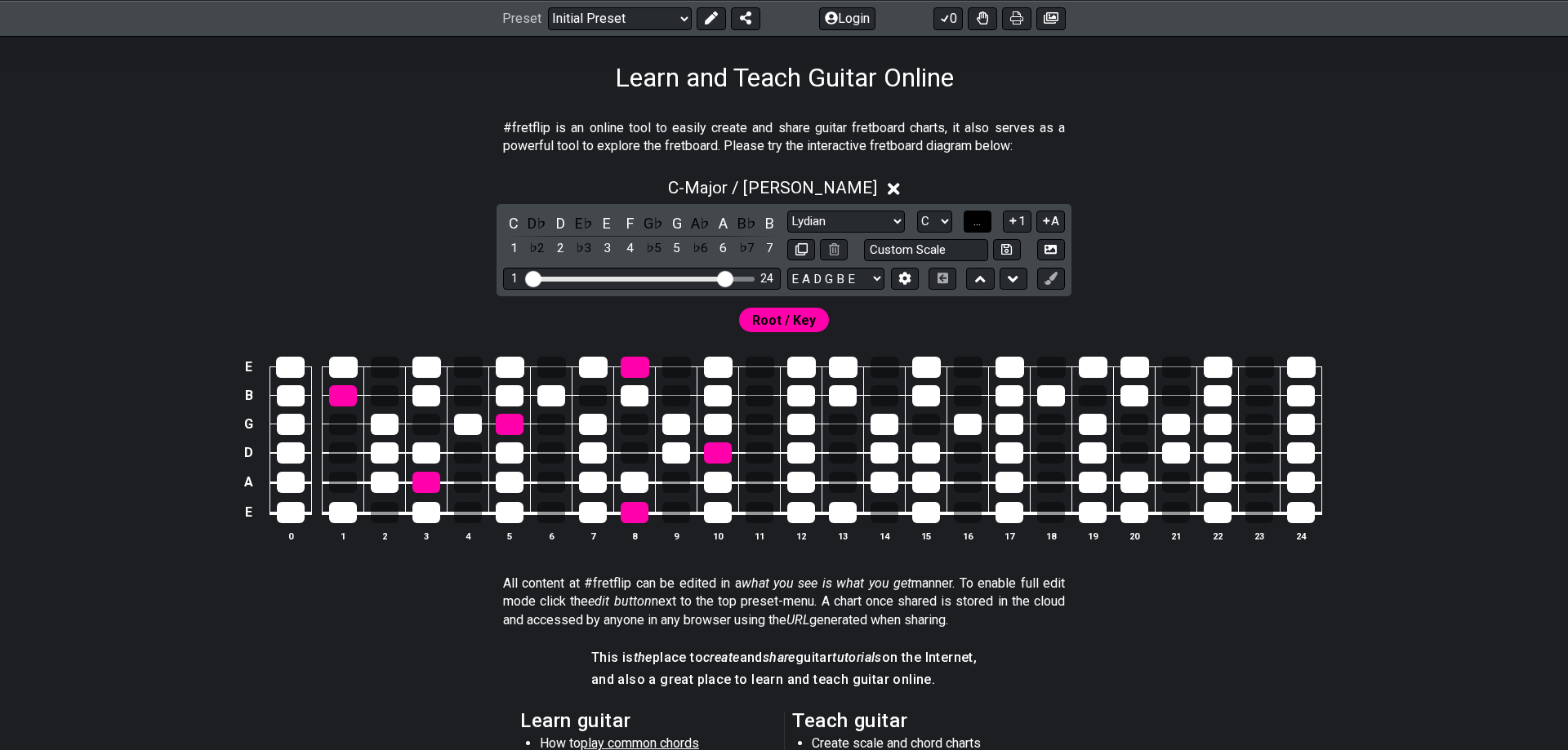
click at [978, 222] on span "..." at bounding box center [977, 222] width 7 height 15
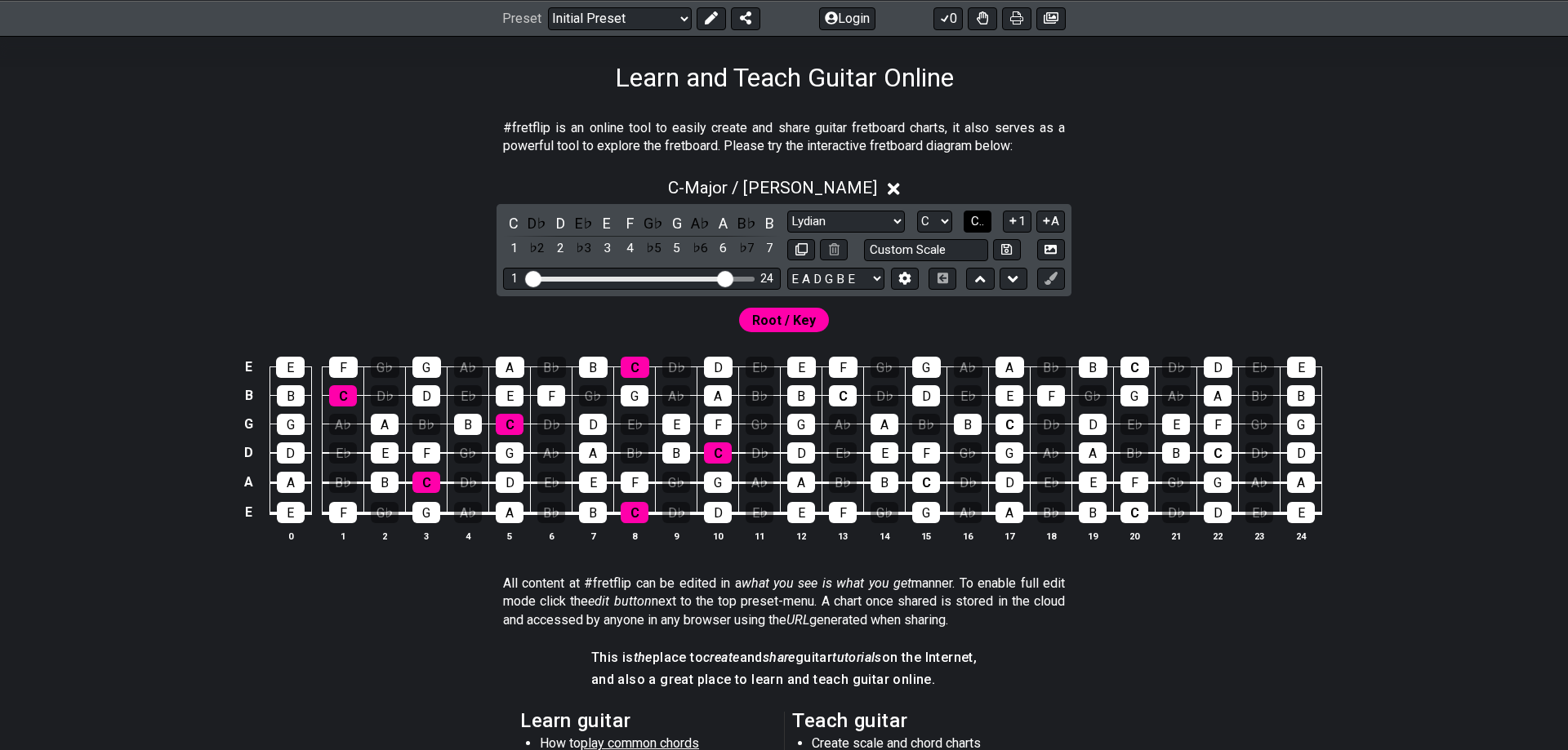
click at [978, 222] on span "C.." at bounding box center [977, 222] width 13 height 15
click at [978, 222] on span "1..7" at bounding box center [977, 222] width 20 height 15
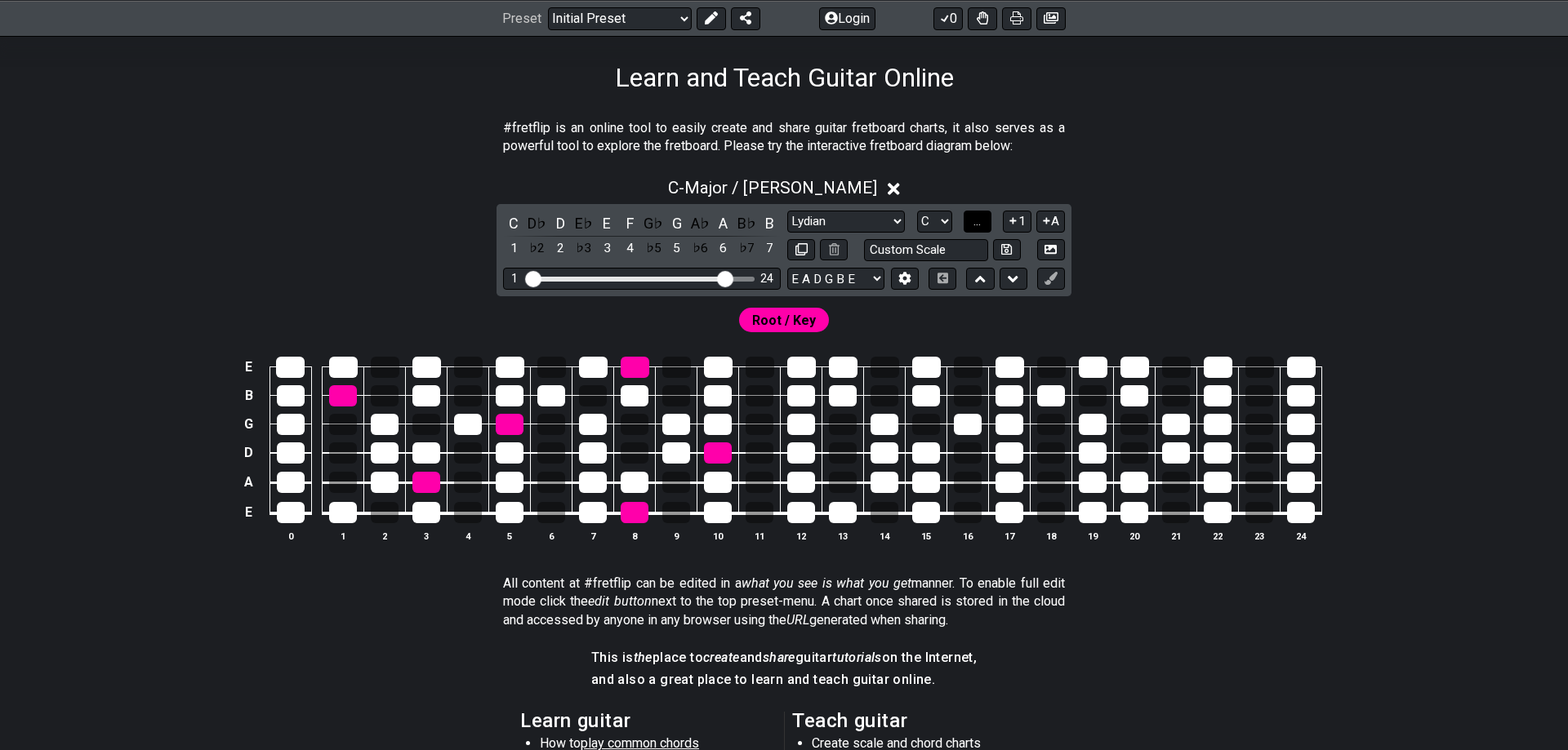
click at [977, 222] on span "..." at bounding box center [977, 222] width 7 height 15
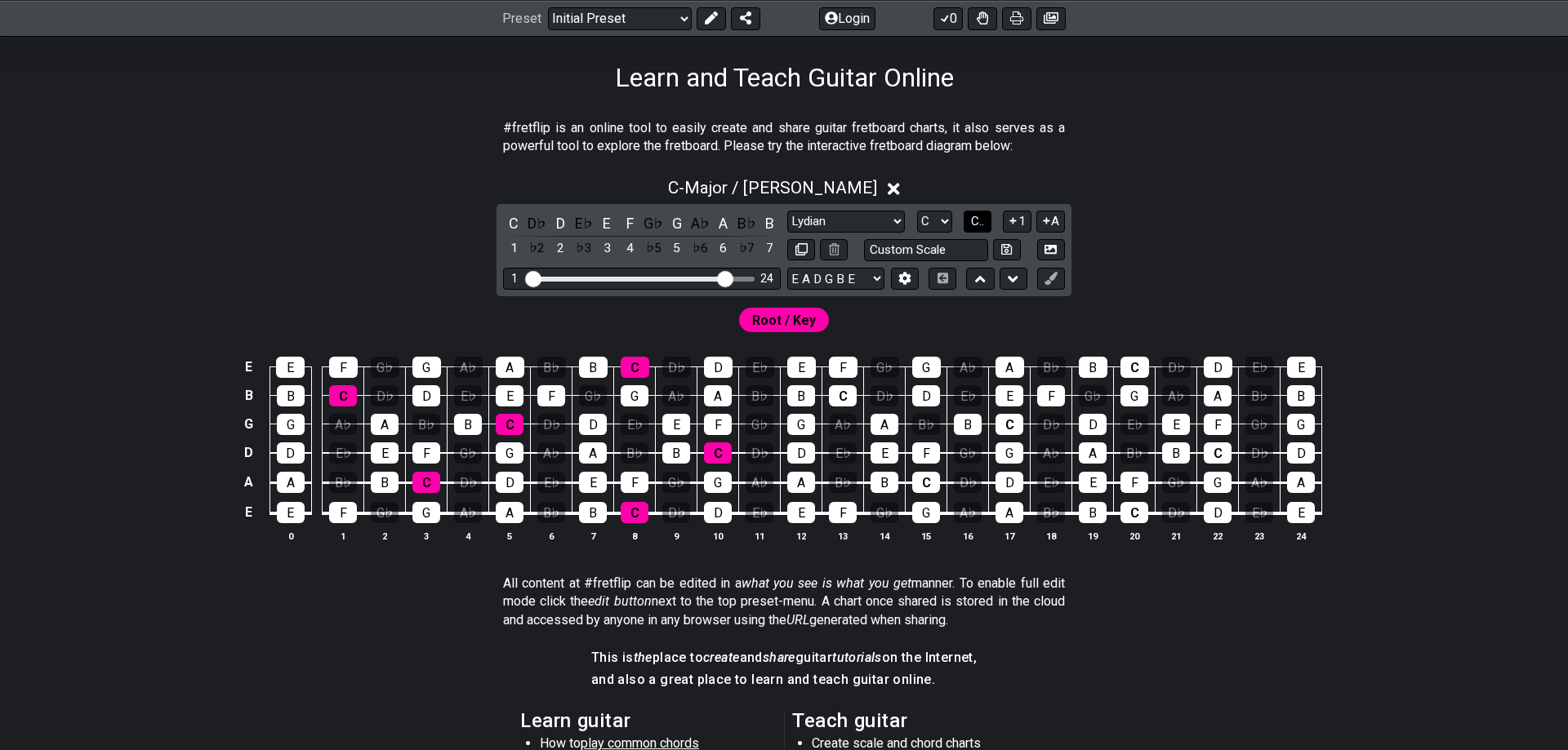
click at [977, 222] on span "C.." at bounding box center [977, 222] width 13 height 15
click at [977, 222] on span "1..7" at bounding box center [977, 222] width 20 height 15
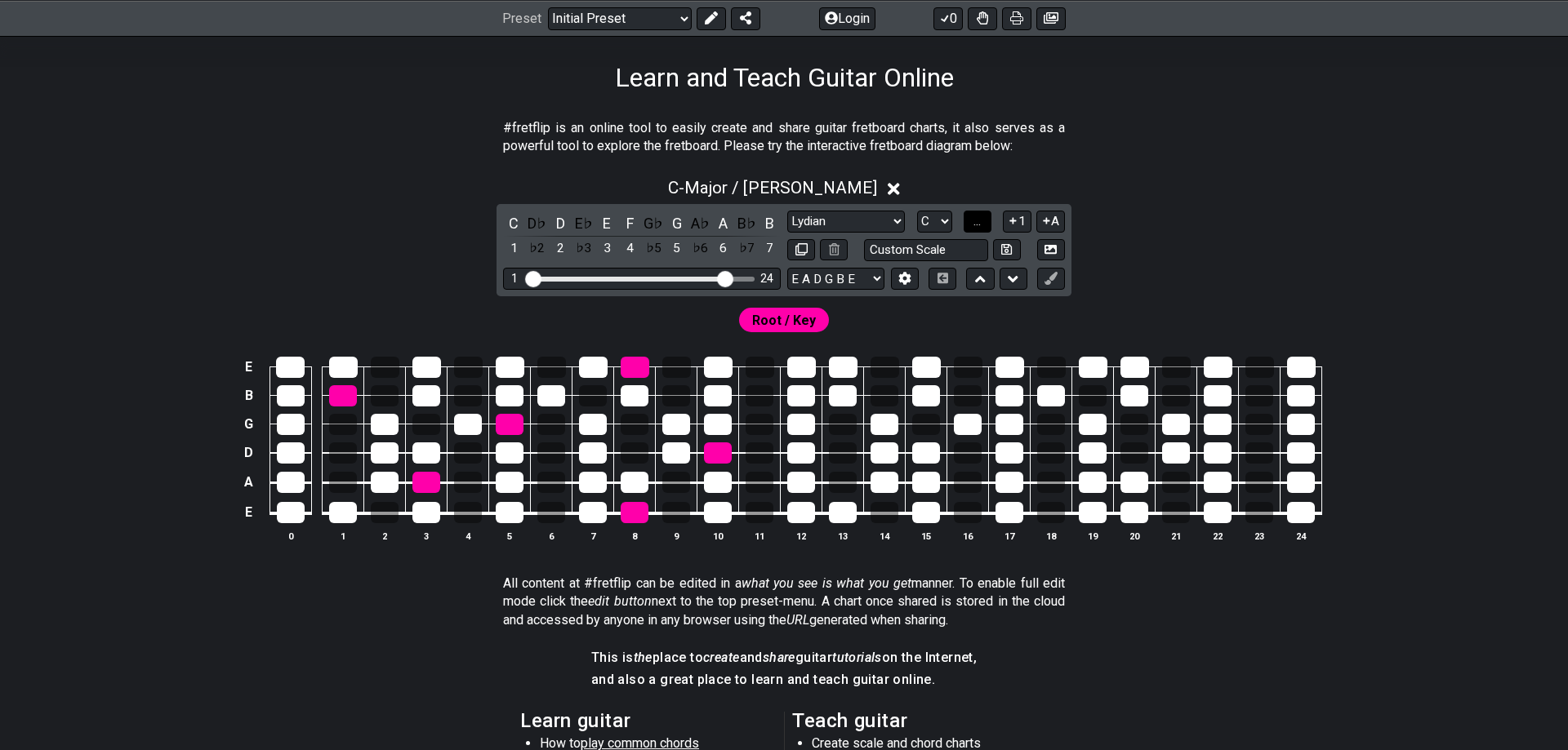
click at [977, 222] on span "..." at bounding box center [977, 222] width 7 height 15
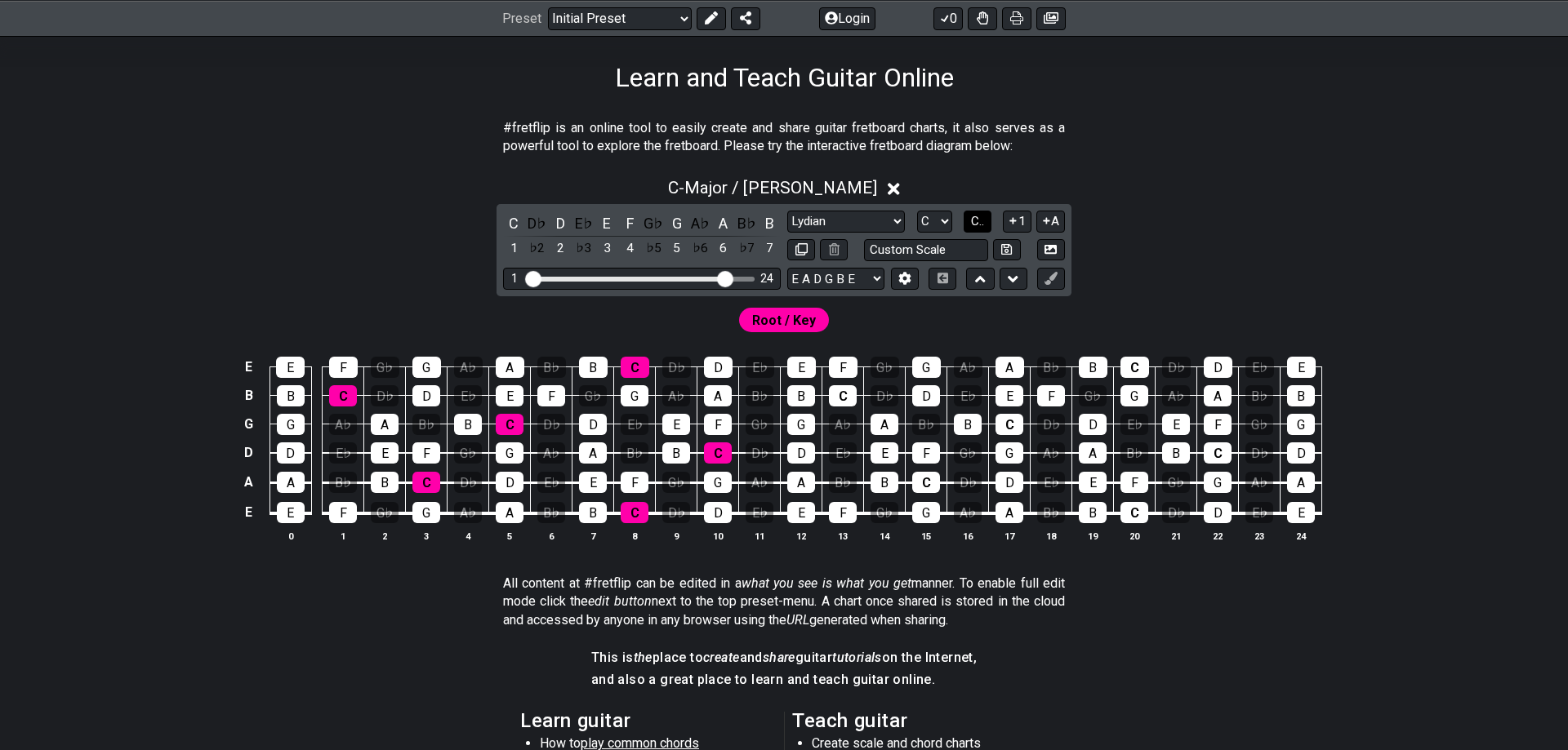
click at [977, 222] on span "C.." at bounding box center [977, 222] width 13 height 15
click at [977, 223] on span "1..7" at bounding box center [977, 222] width 20 height 15
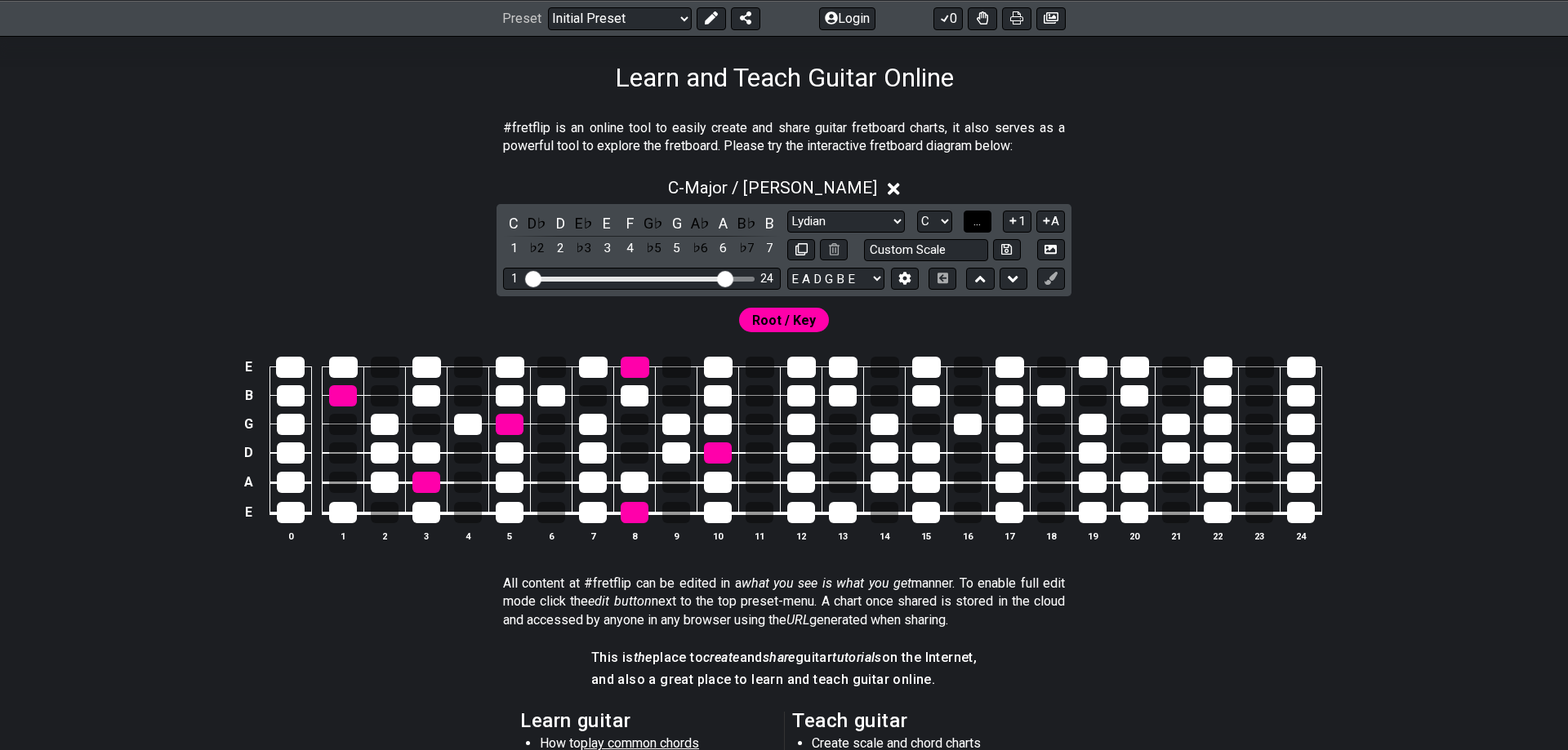
click at [975, 225] on span "..." at bounding box center [977, 222] width 7 height 15
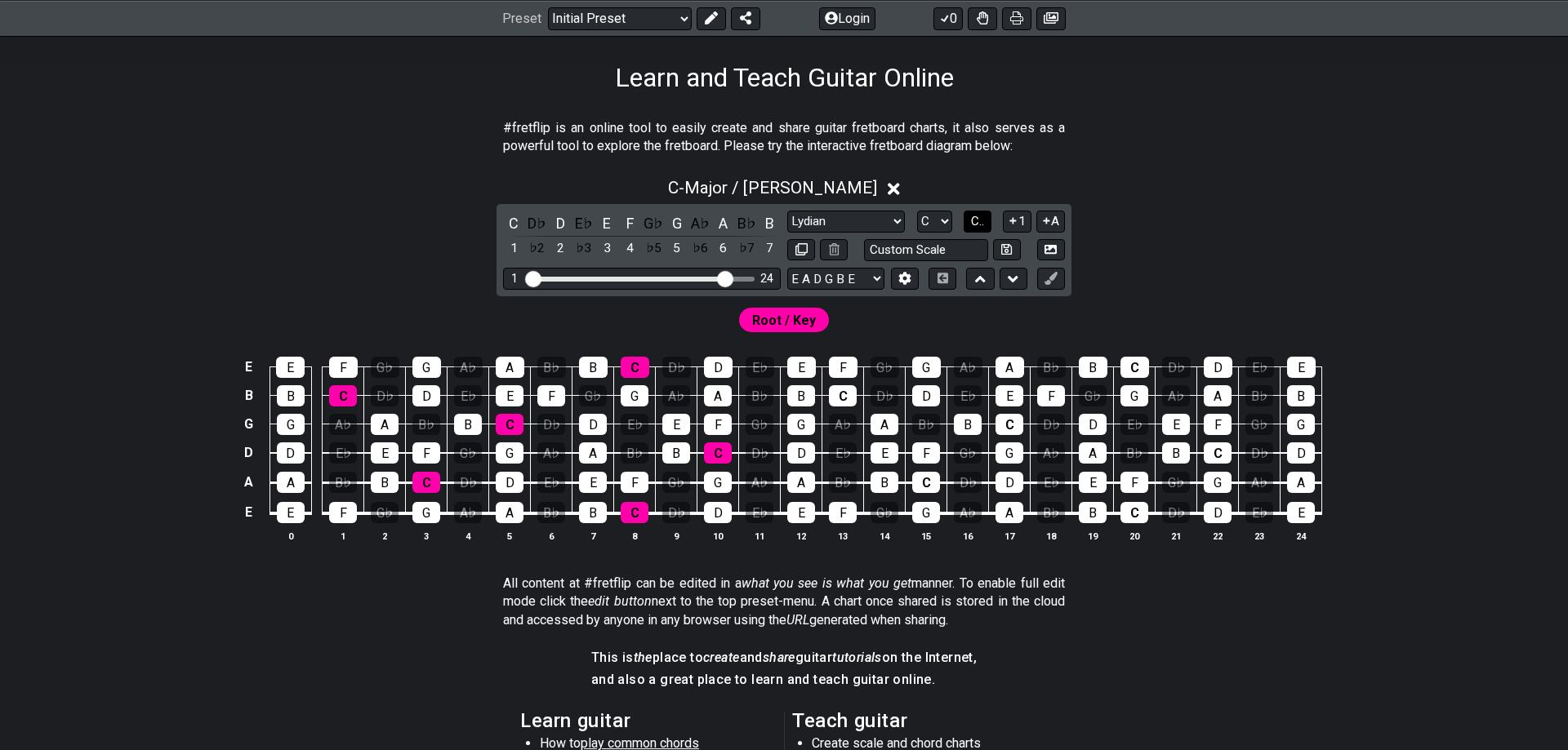
click at [975, 225] on span "C.." at bounding box center [977, 222] width 13 height 15
click at [975, 225] on span "1..7" at bounding box center [977, 222] width 20 height 15
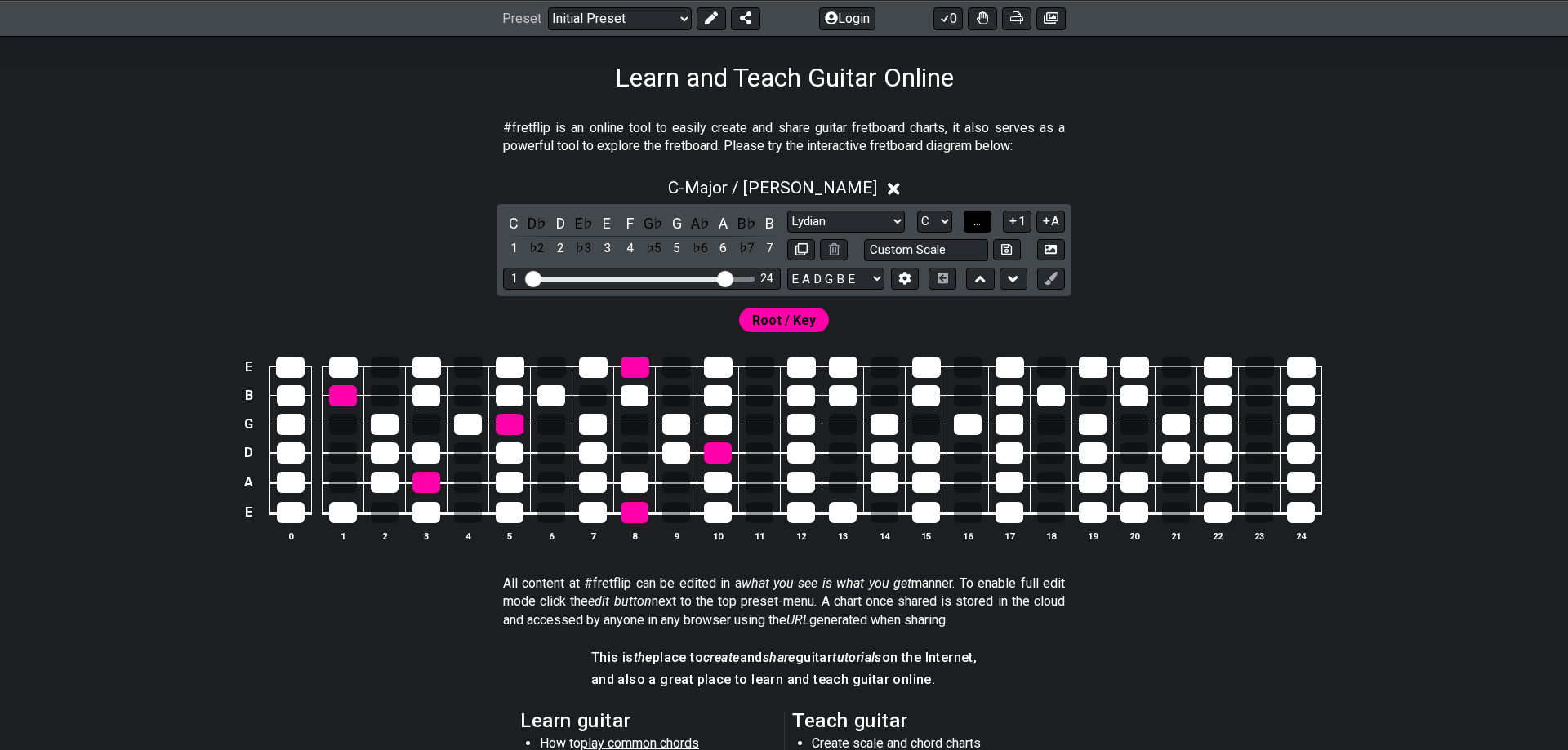
click at [975, 225] on span "..." at bounding box center [977, 222] width 7 height 15
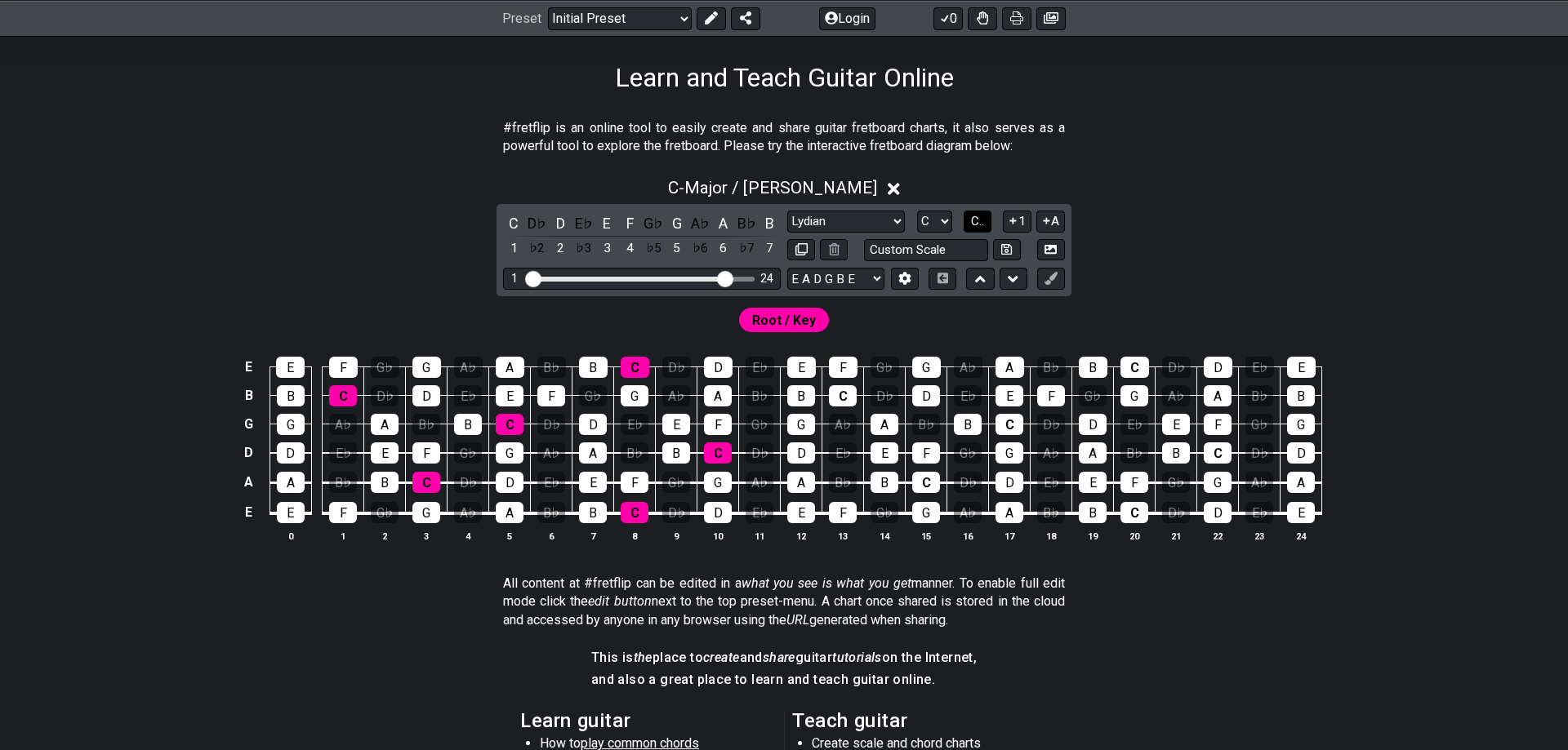
click at [973, 225] on span "C.." at bounding box center [977, 222] width 13 height 15
click at [973, 225] on span "1..7" at bounding box center [977, 222] width 20 height 15
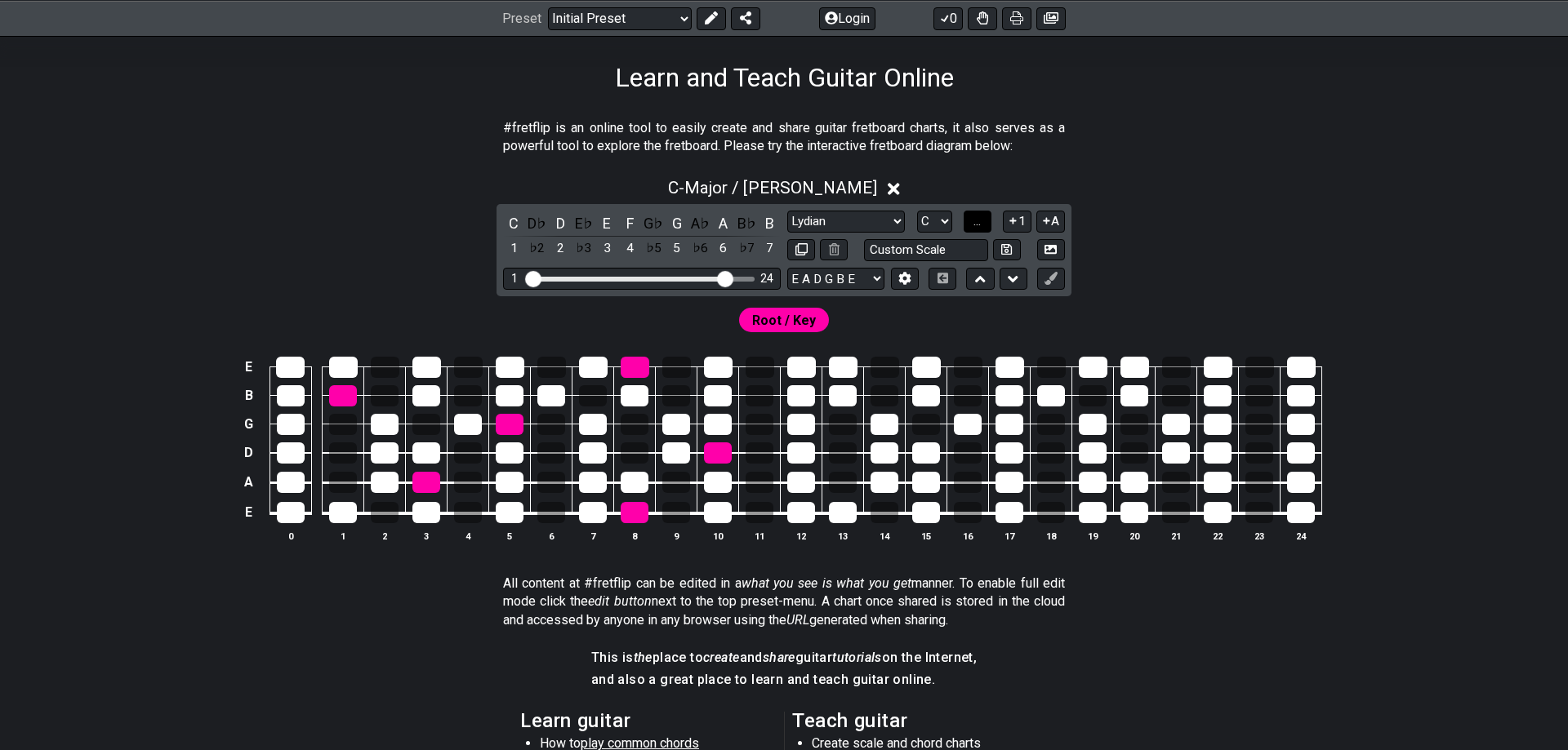
click at [976, 224] on span "..." at bounding box center [977, 222] width 7 height 15
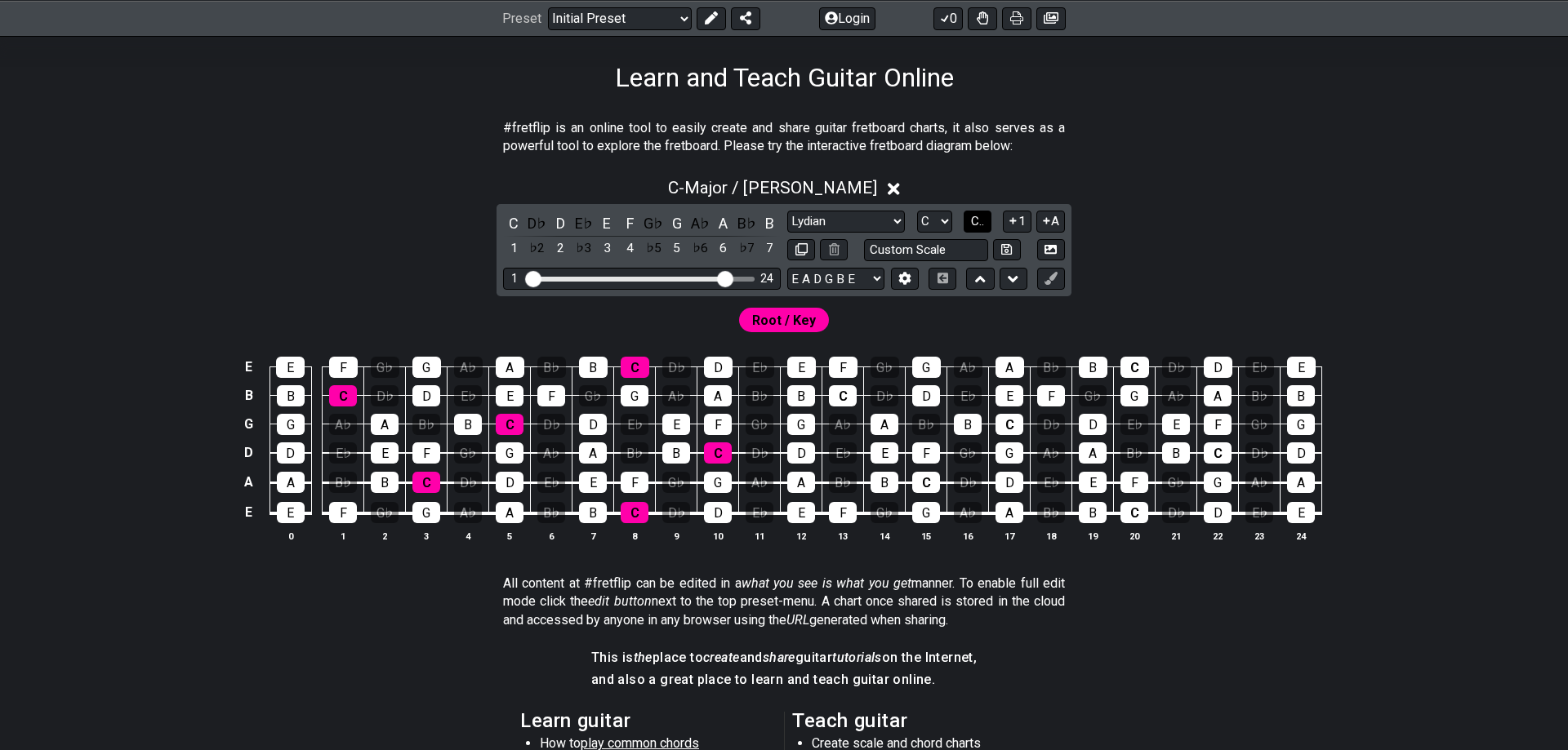
click at [980, 223] on span "C.." at bounding box center [977, 222] width 13 height 15
click at [982, 221] on span "1..7" at bounding box center [977, 222] width 20 height 15
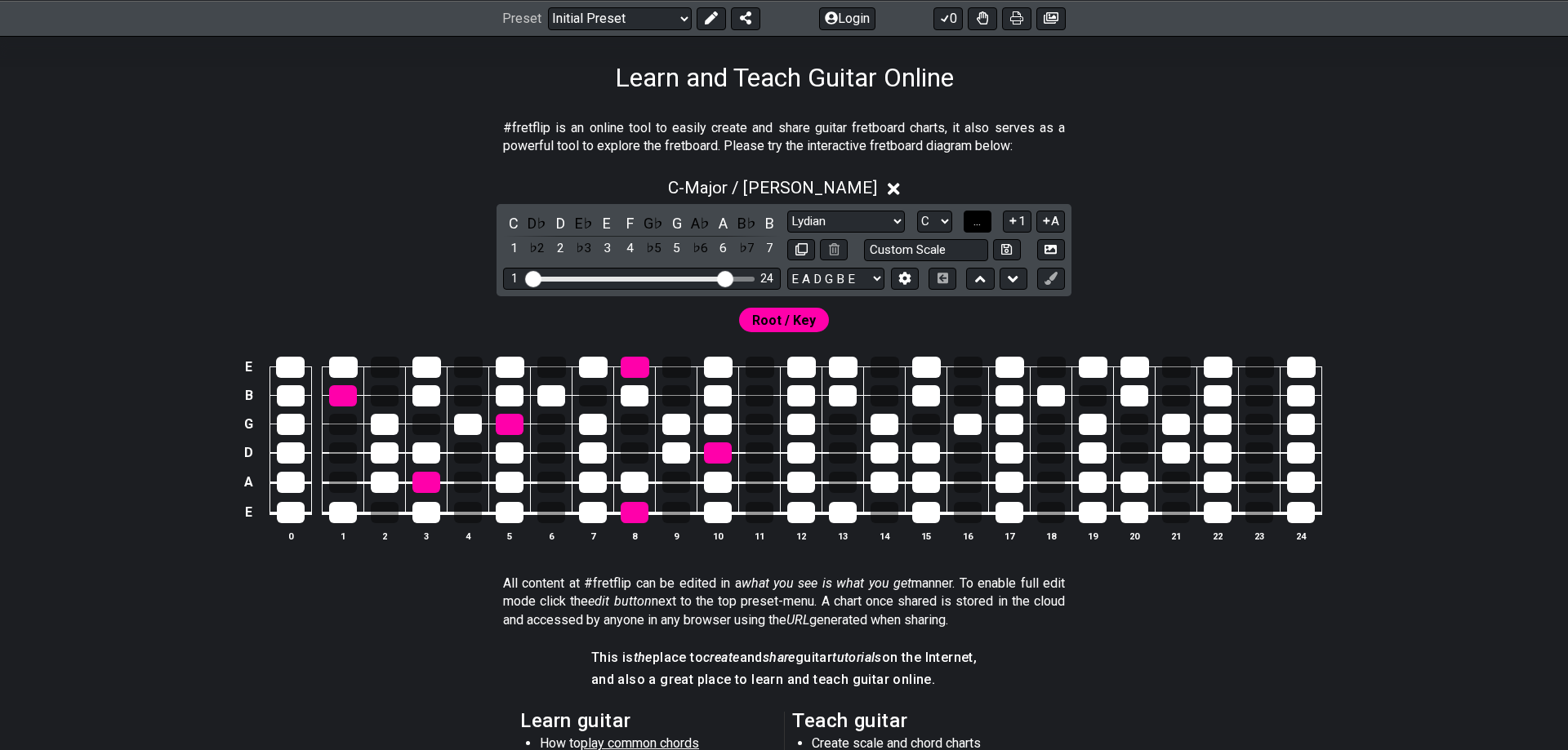
click at [981, 221] on span "..." at bounding box center [977, 222] width 7 height 15
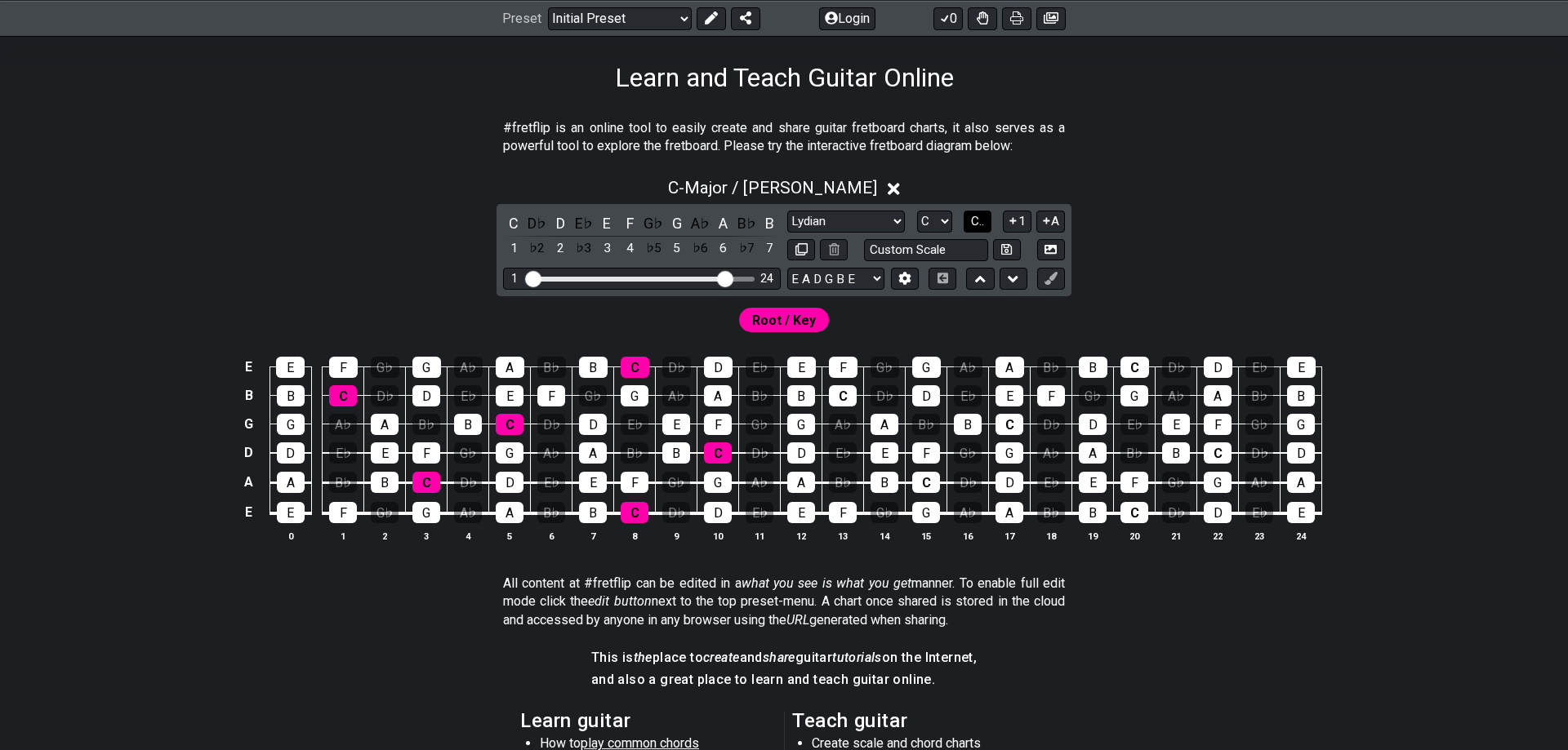
click at [974, 220] on span "C.." at bounding box center [977, 222] width 13 height 15
click at [915, 211] on select "A♭ A A♯ B♭ B C C♯ D♭ D D♯ E♭ E F F♯ G♭ G G♯" at bounding box center [932, 222] width 35 height 22
click at [970, 213] on button "1..7" at bounding box center [977, 222] width 31 height 22
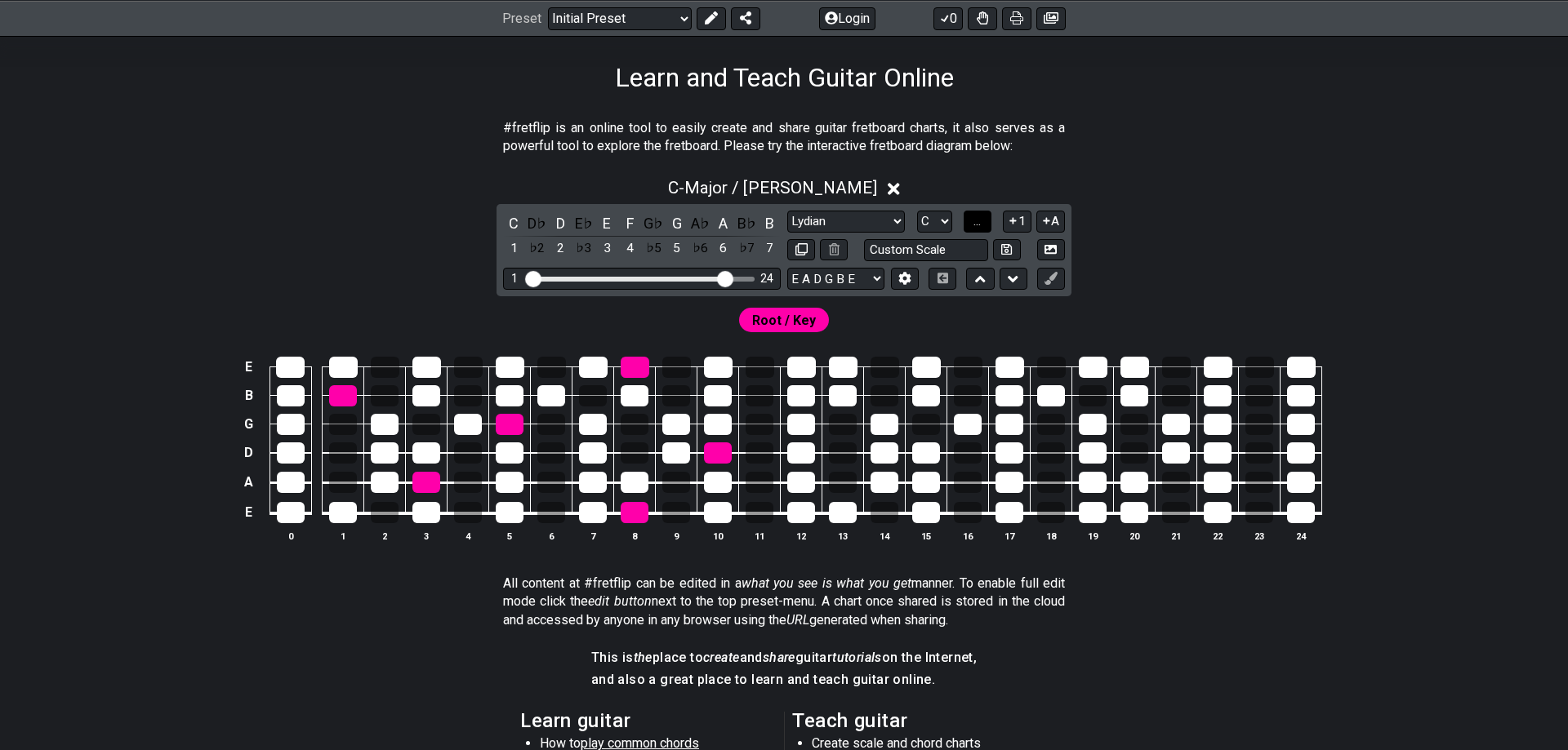
click at [973, 213] on button "..." at bounding box center [977, 222] width 28 height 22
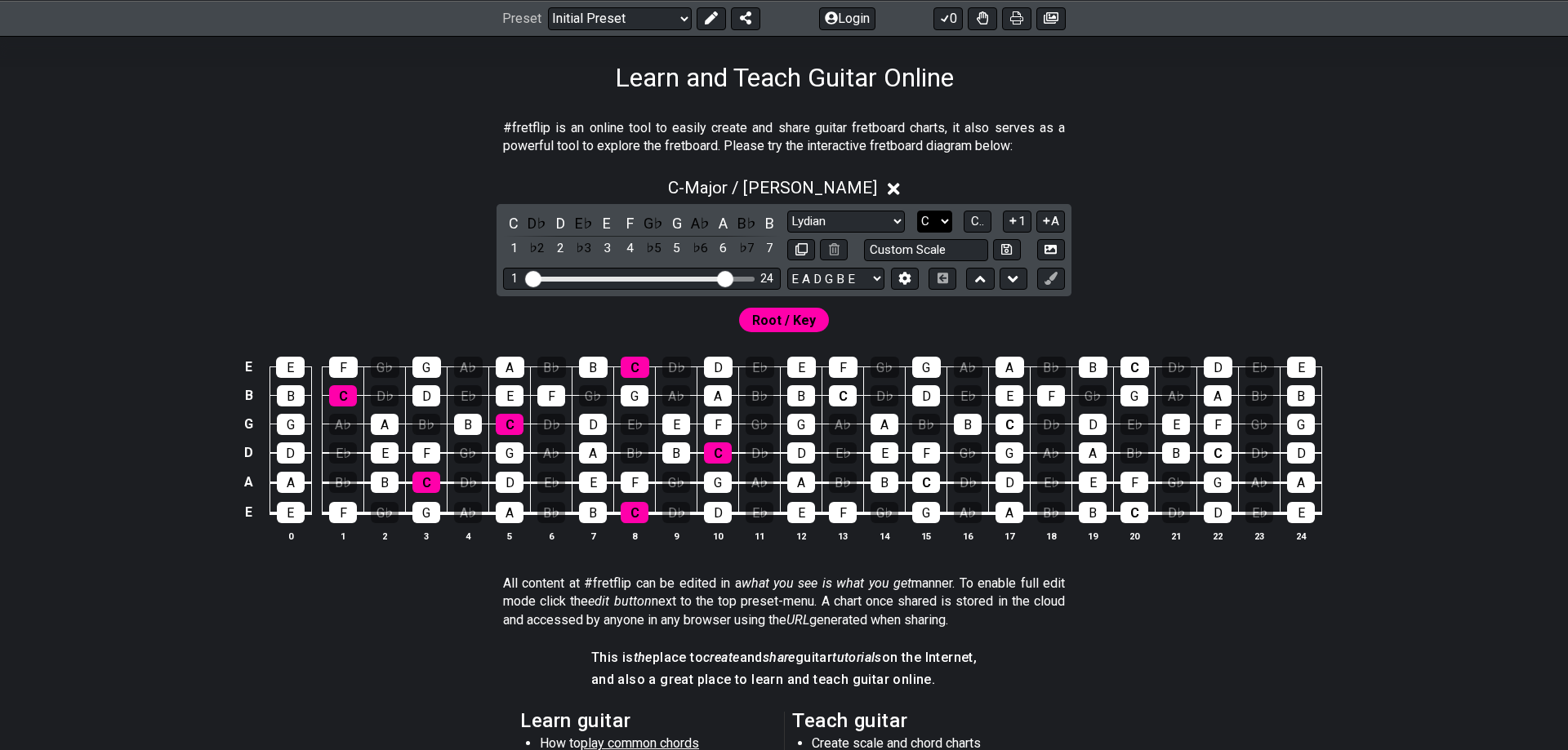
click at [917, 211] on select "A♭ A A♯ B♭ B C C♯ D♭ D D♯ E♭ E F F♯ G♭ G G♯" at bounding box center [934, 222] width 35 height 22
click option "D" at bounding box center [0, 0] width 0 height 0
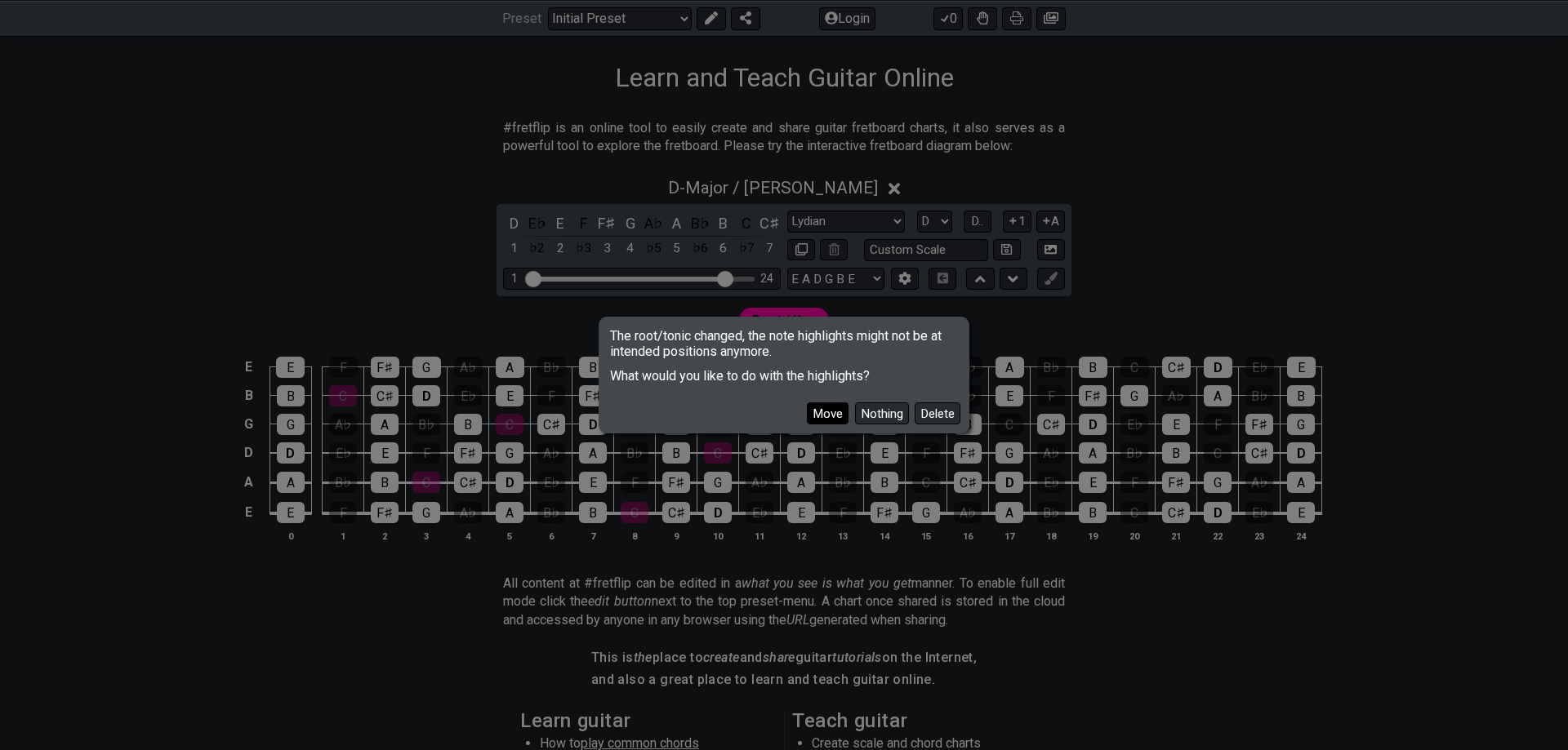
click at [841, 413] on button "Move" at bounding box center [827, 413] width 42 height 22
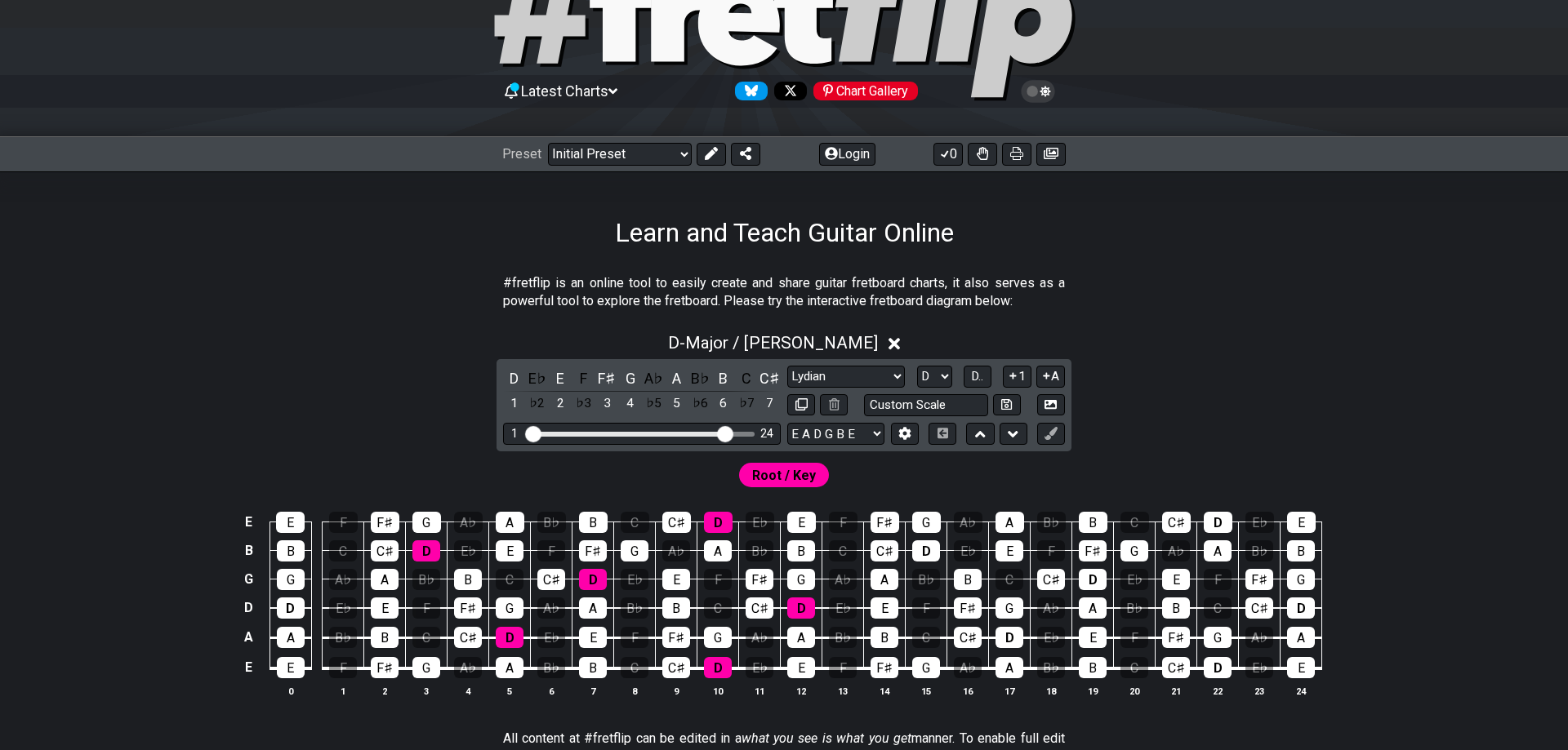
scroll to position [0, 0]
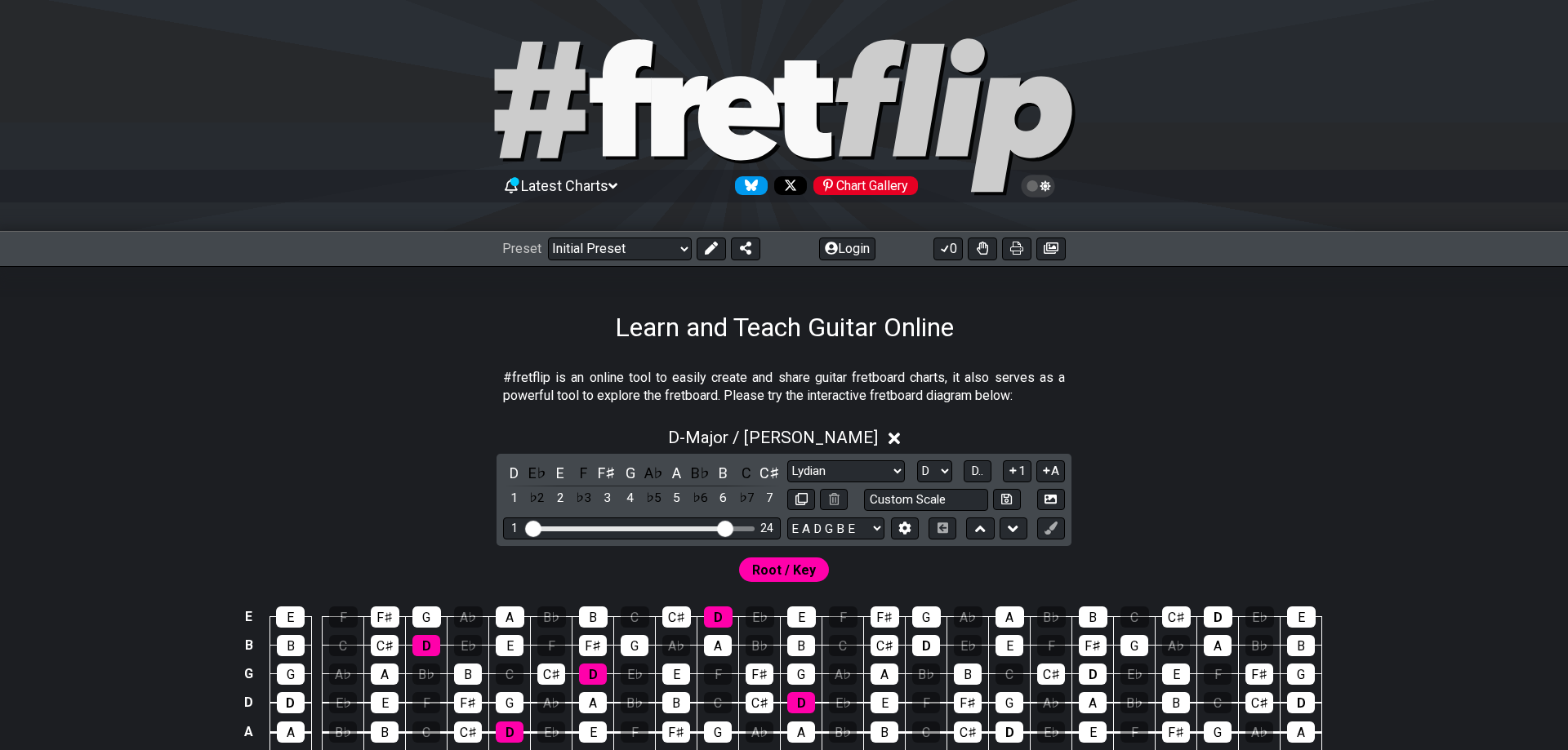
drag, startPoint x: 1070, startPoint y: 99, endPoint x: 672, endPoint y: 96, distance: 398.0
click at [673, 96] on icon at bounding box center [784, 118] width 588 height 164
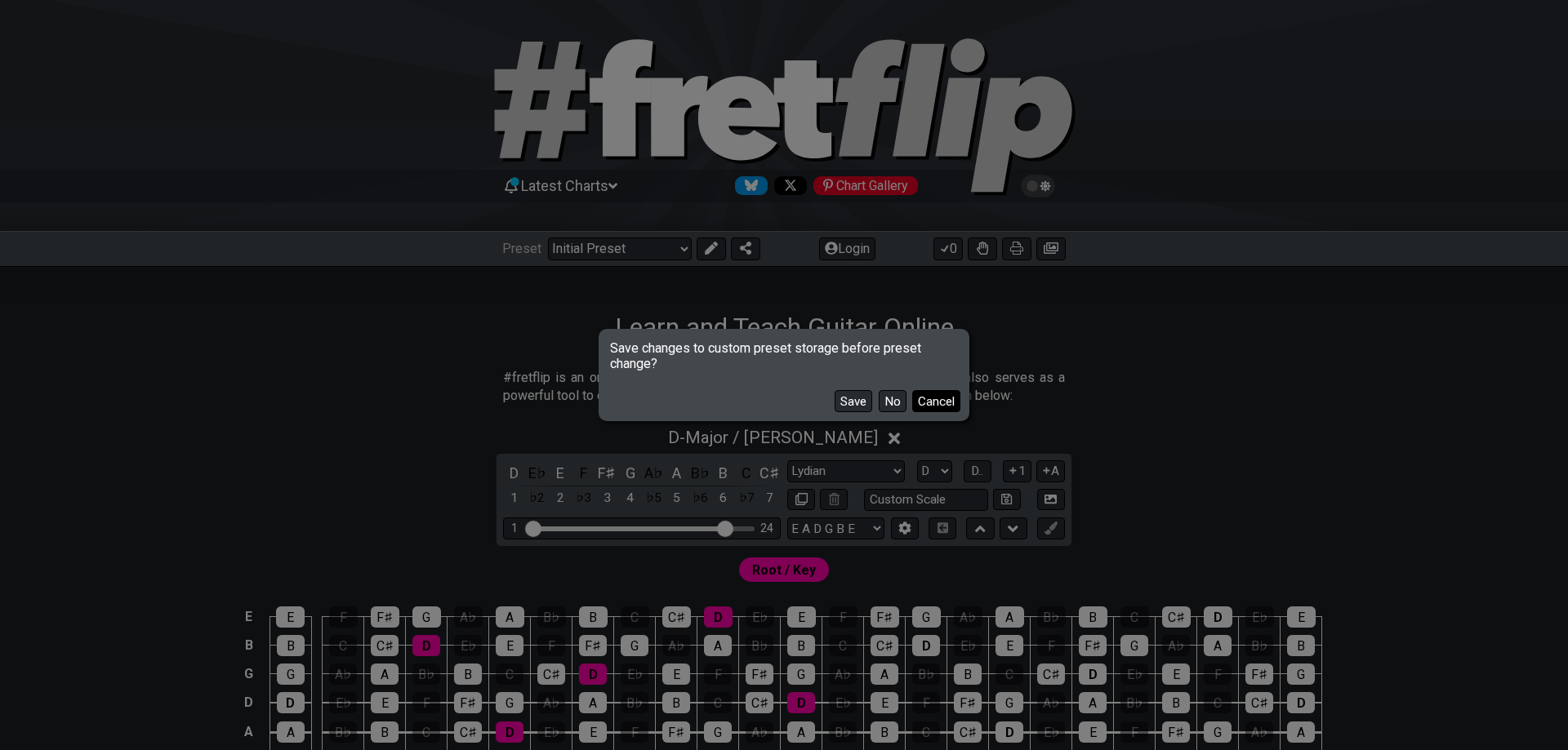
click at [928, 403] on button "Cancel" at bounding box center [936, 401] width 48 height 22
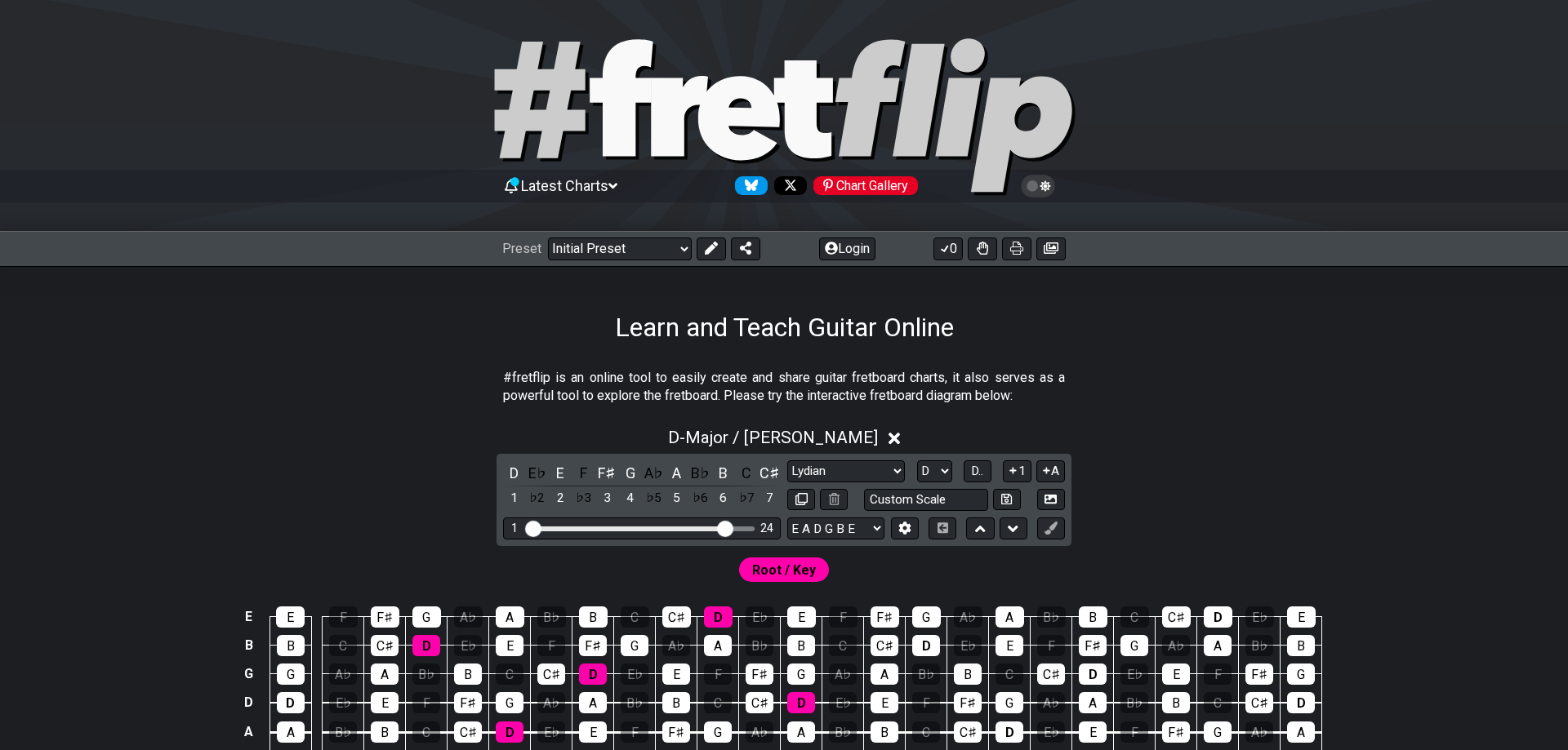
click at [815, 81] on icon at bounding box center [803, 110] width 59 height 98
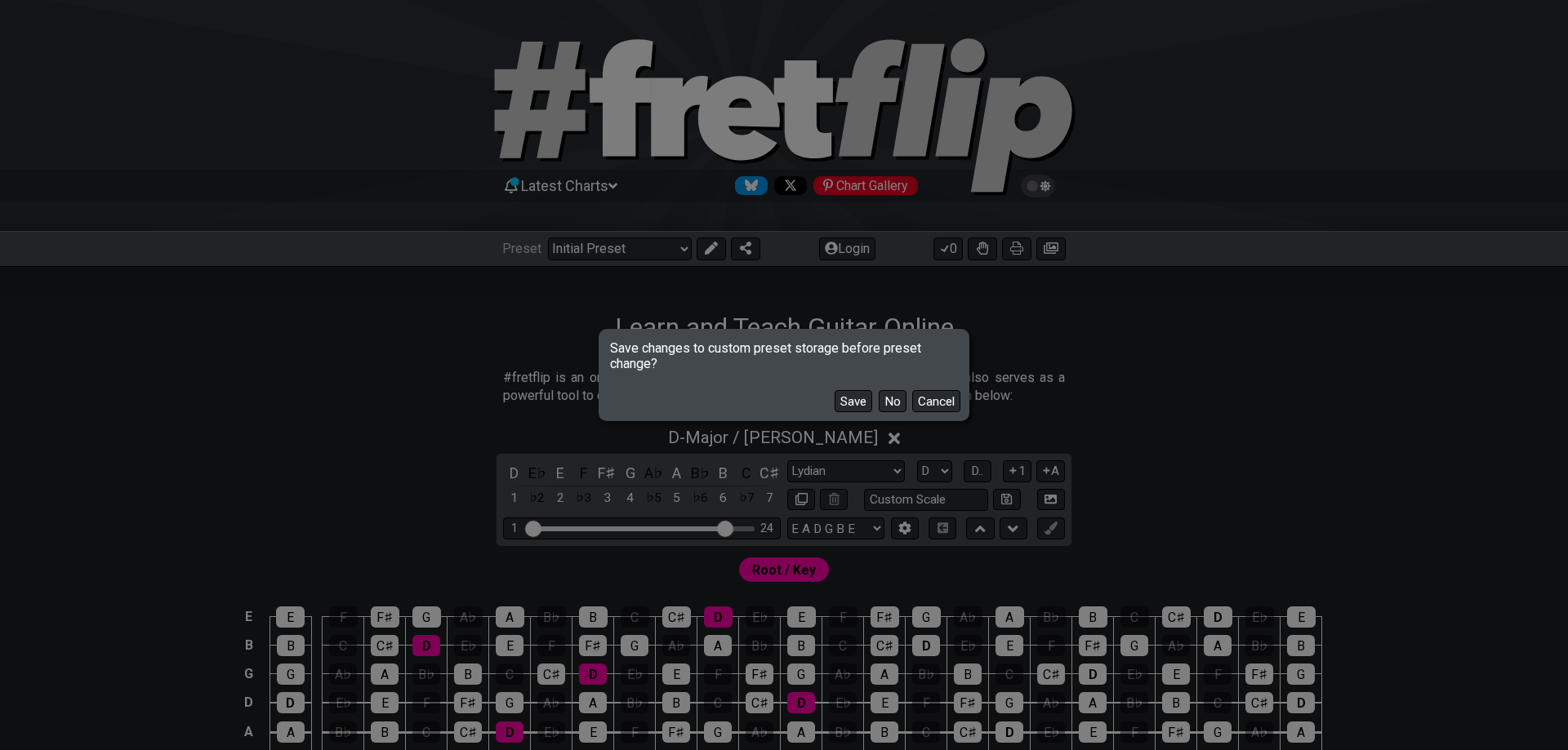
click at [932, 401] on button "Cancel" at bounding box center [936, 401] width 48 height 22
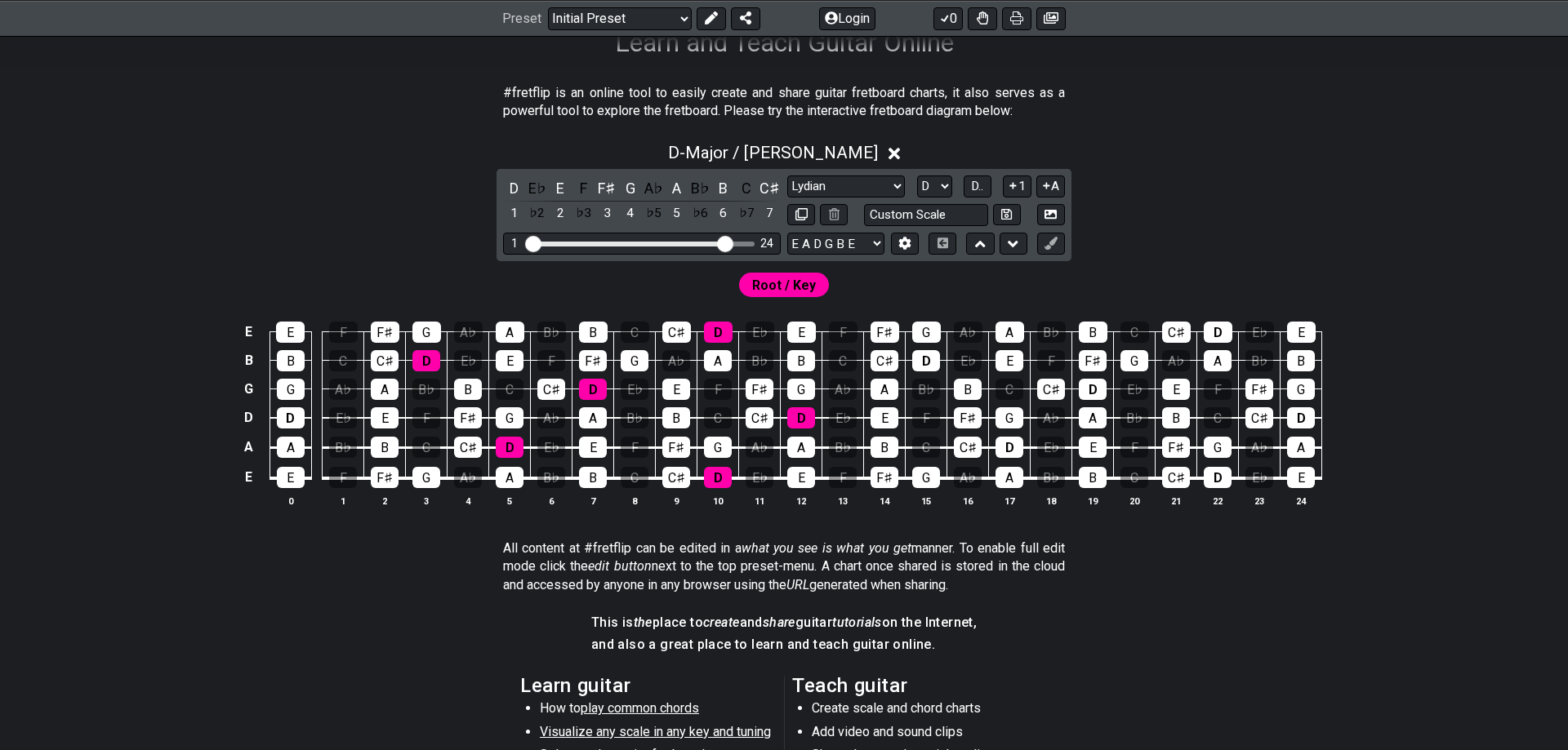
scroll to position [258, 0]
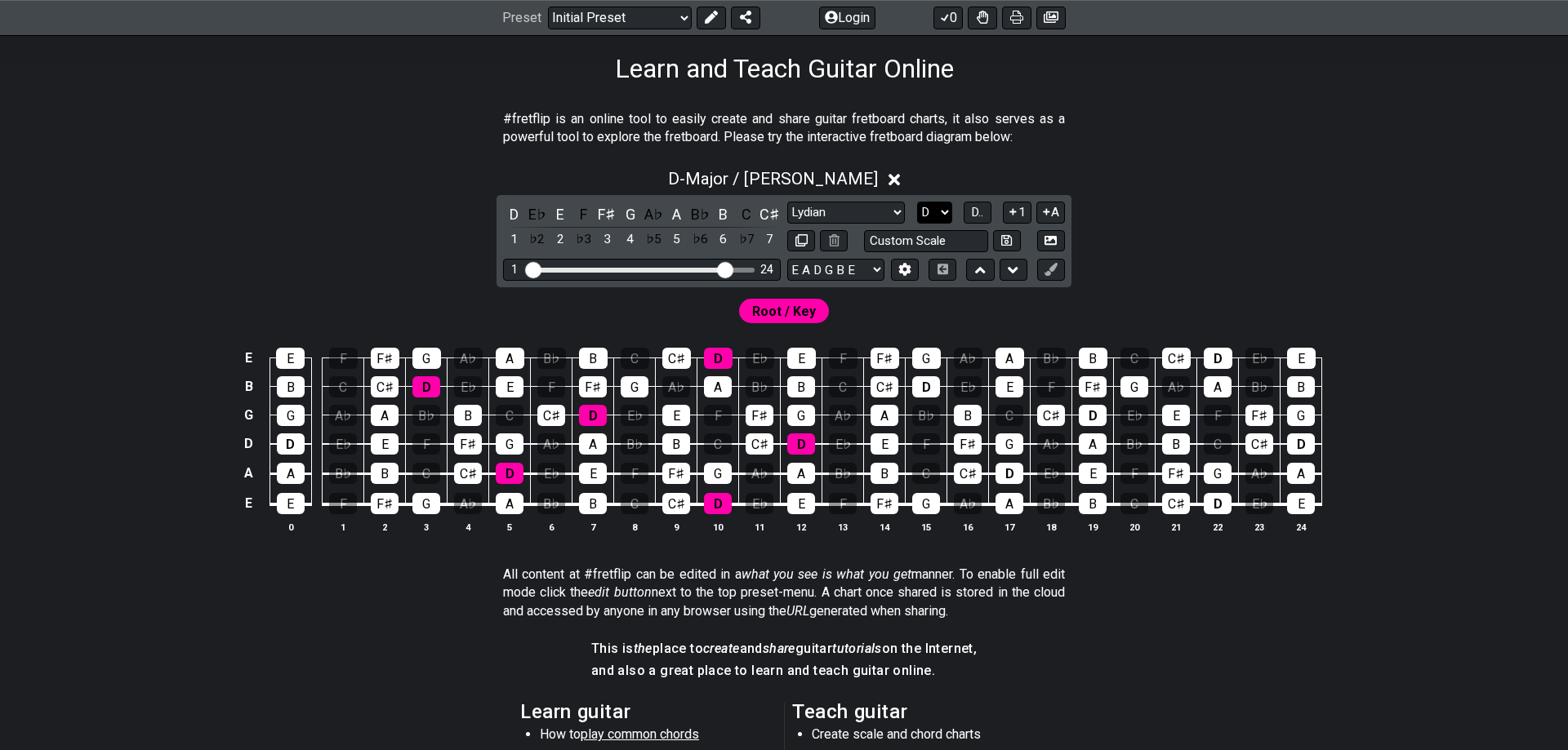
click at [917, 202] on select "A♭ A A♯ B♭ B C C♯ D♭ D D♯ E♭ E F F♯ G♭ G G♯" at bounding box center [934, 213] width 35 height 22
select select "C"
click option "C" at bounding box center [0, 0] width 0 height 0
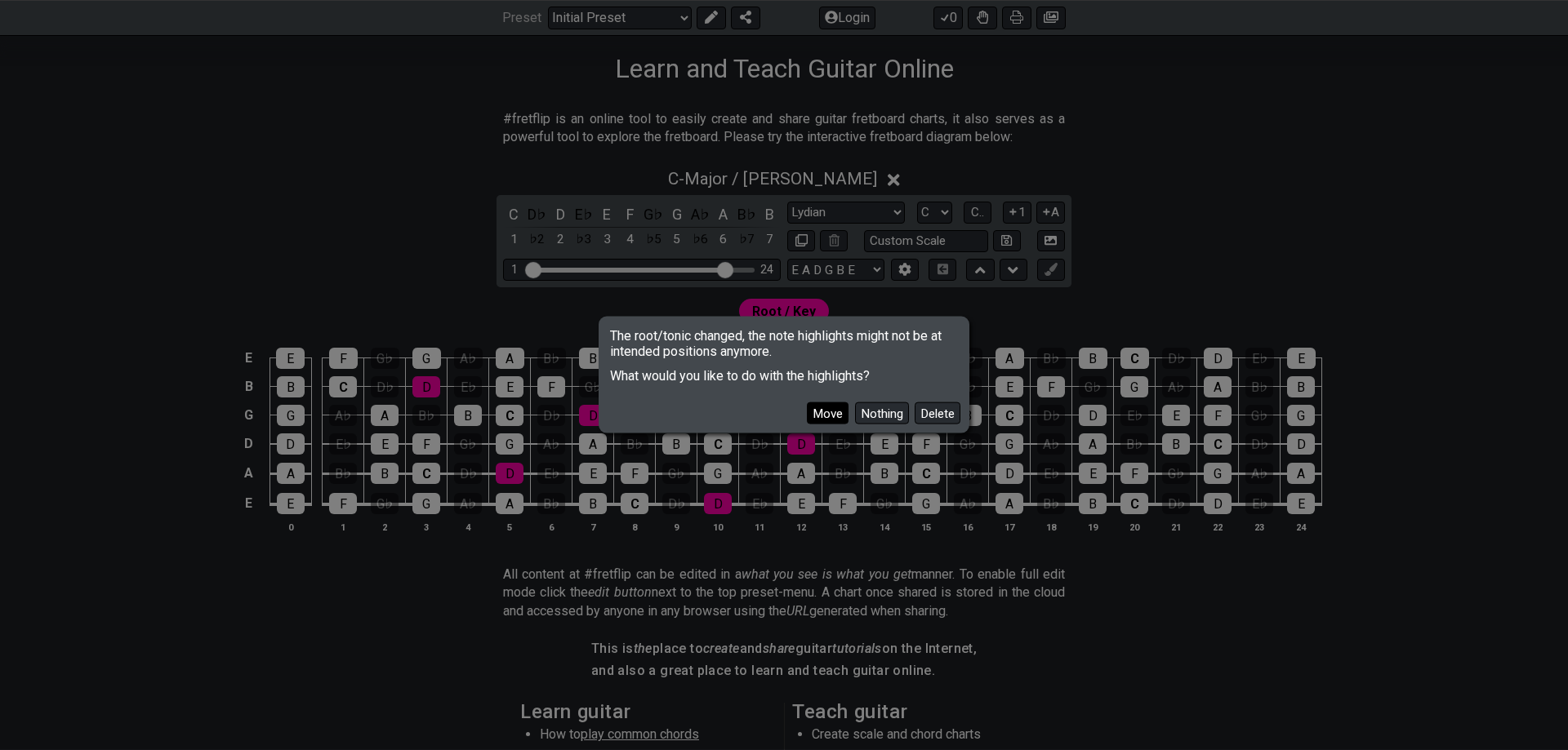
click at [838, 411] on button "Move" at bounding box center [827, 413] width 42 height 22
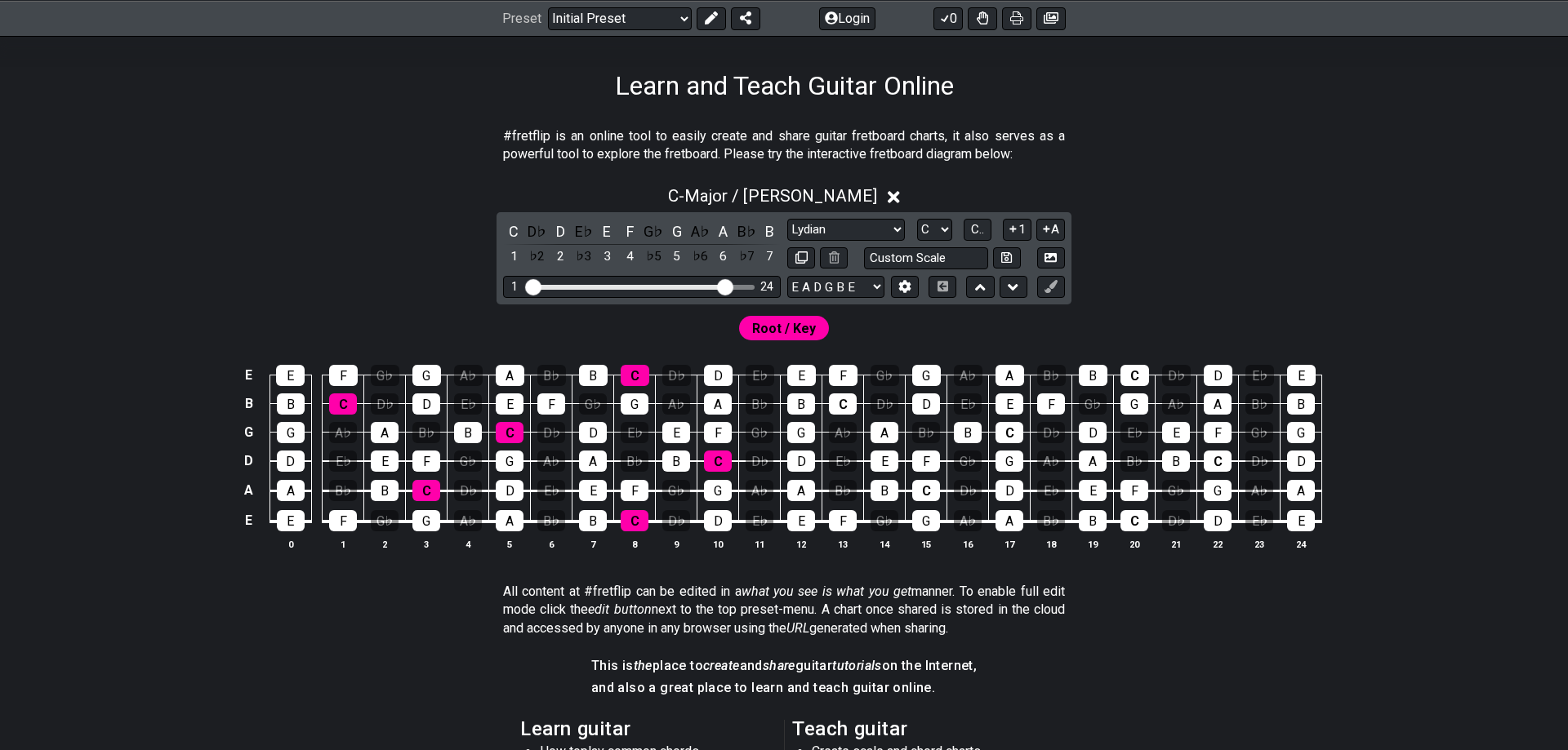
scroll to position [253, 0]
